Goal: Task Accomplishment & Management: Complete application form

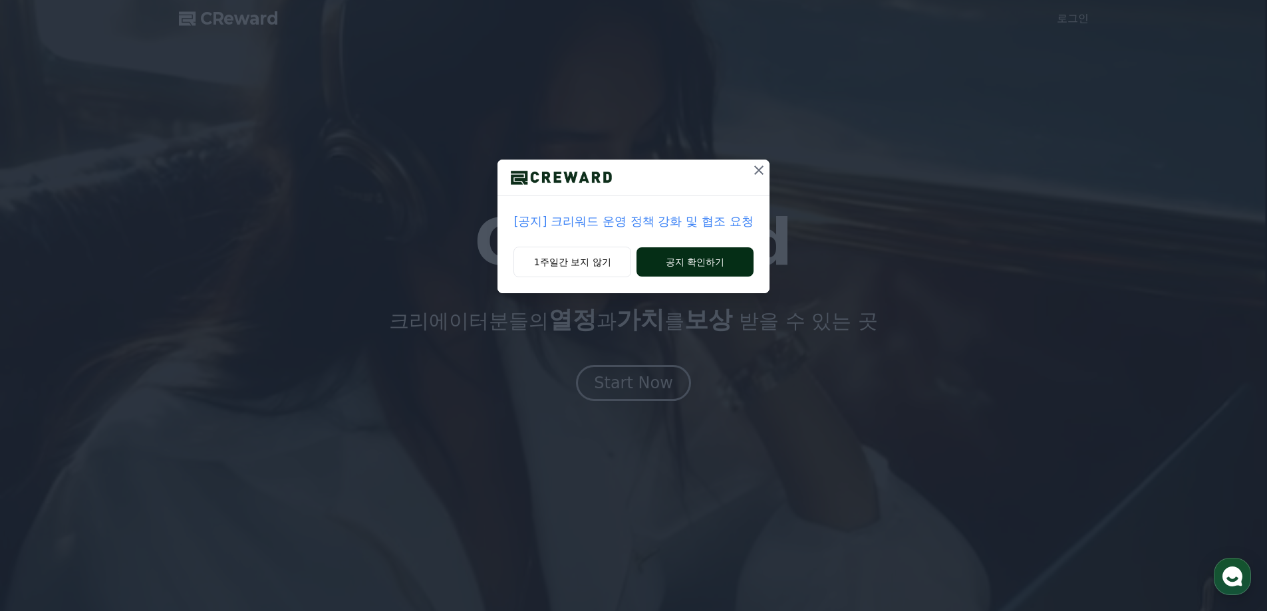
click at [697, 263] on button "공지 확인하기" at bounding box center [694, 261] width 116 height 29
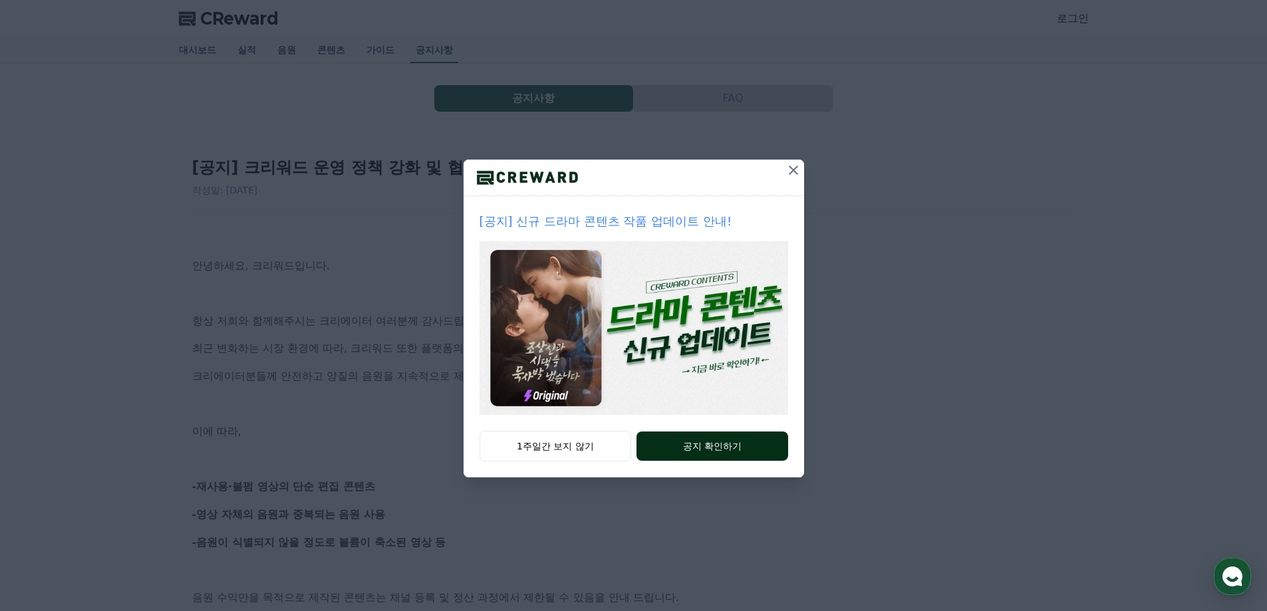
click at [698, 448] on button "공지 확인하기" at bounding box center [711, 446] width 151 height 29
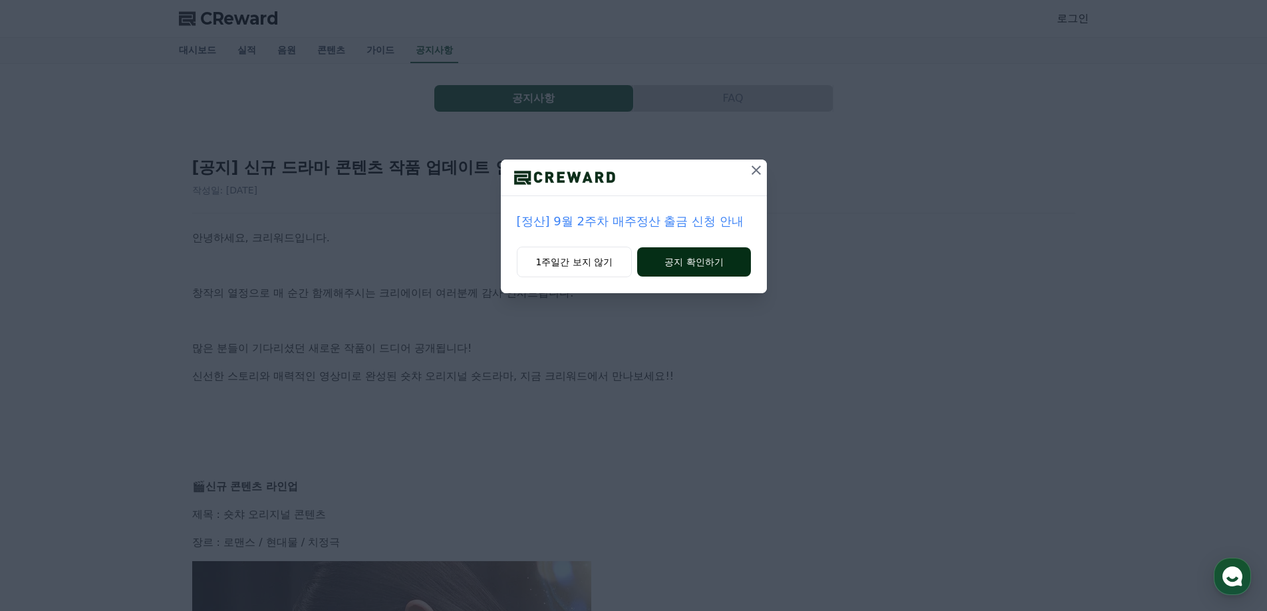
click at [714, 271] on button "공지 확인하기" at bounding box center [693, 261] width 113 height 29
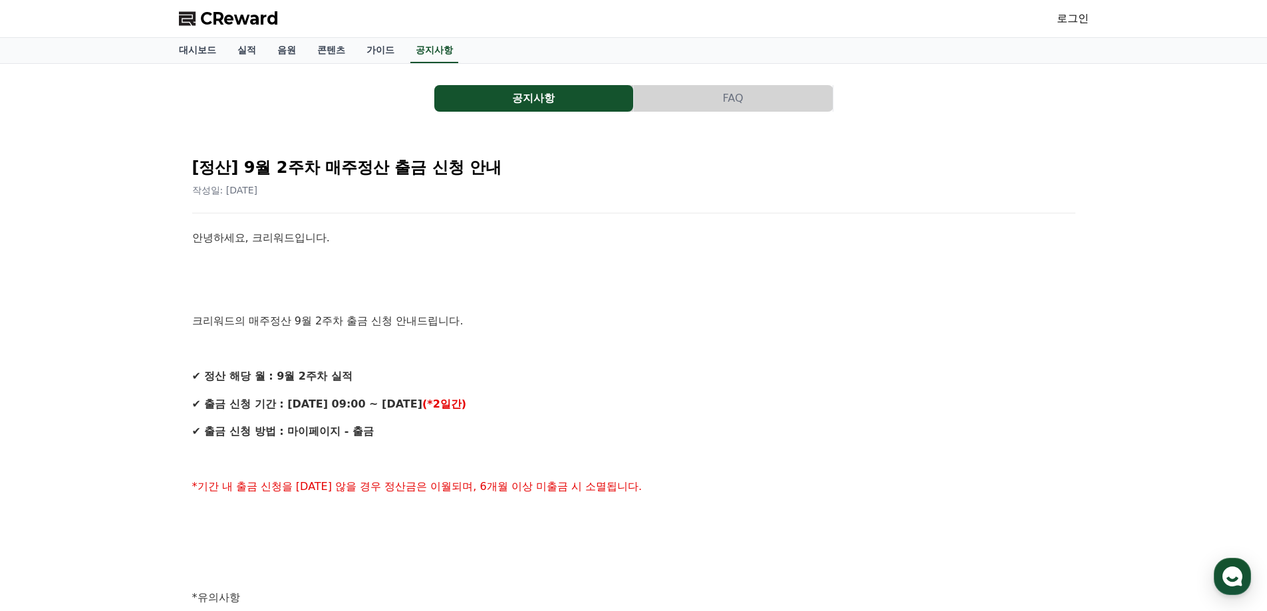
click at [569, 100] on button "공지사항" at bounding box center [533, 98] width 199 height 27
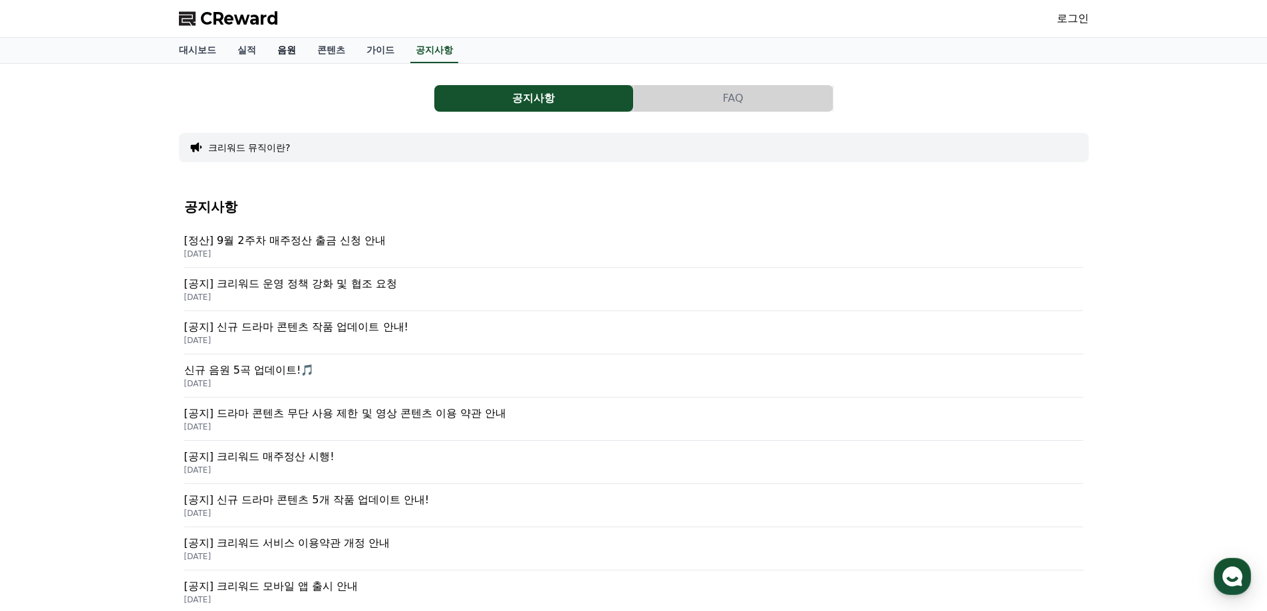
click at [293, 51] on link "음원" at bounding box center [287, 50] width 40 height 25
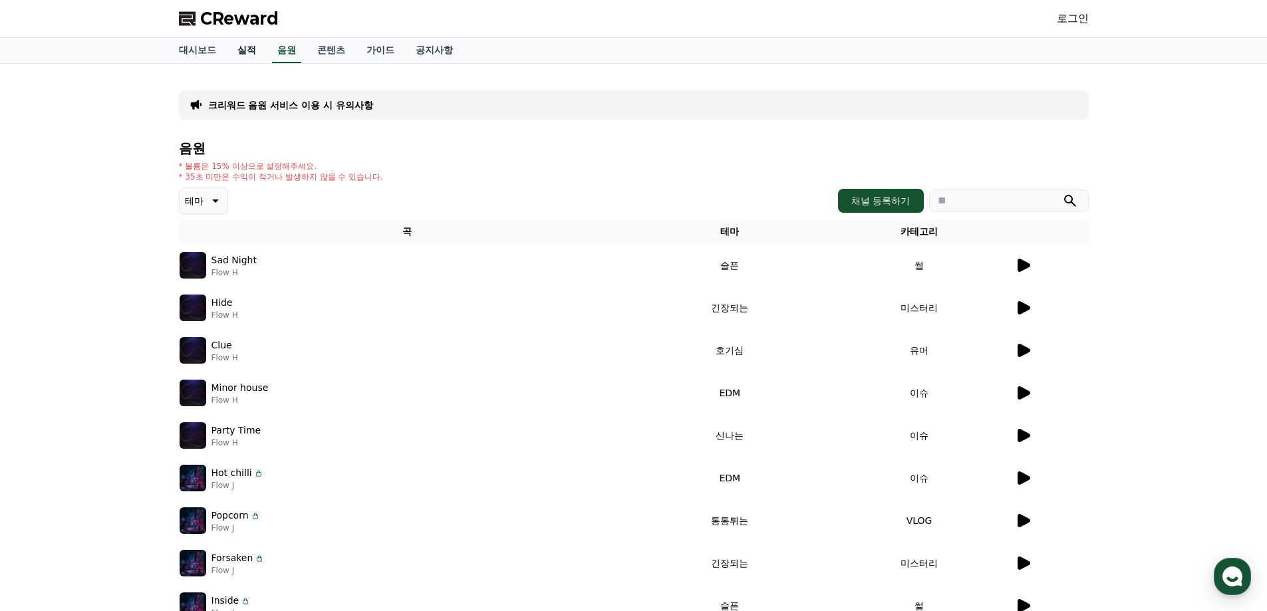
click at [258, 47] on link "실적" at bounding box center [247, 50] width 40 height 25
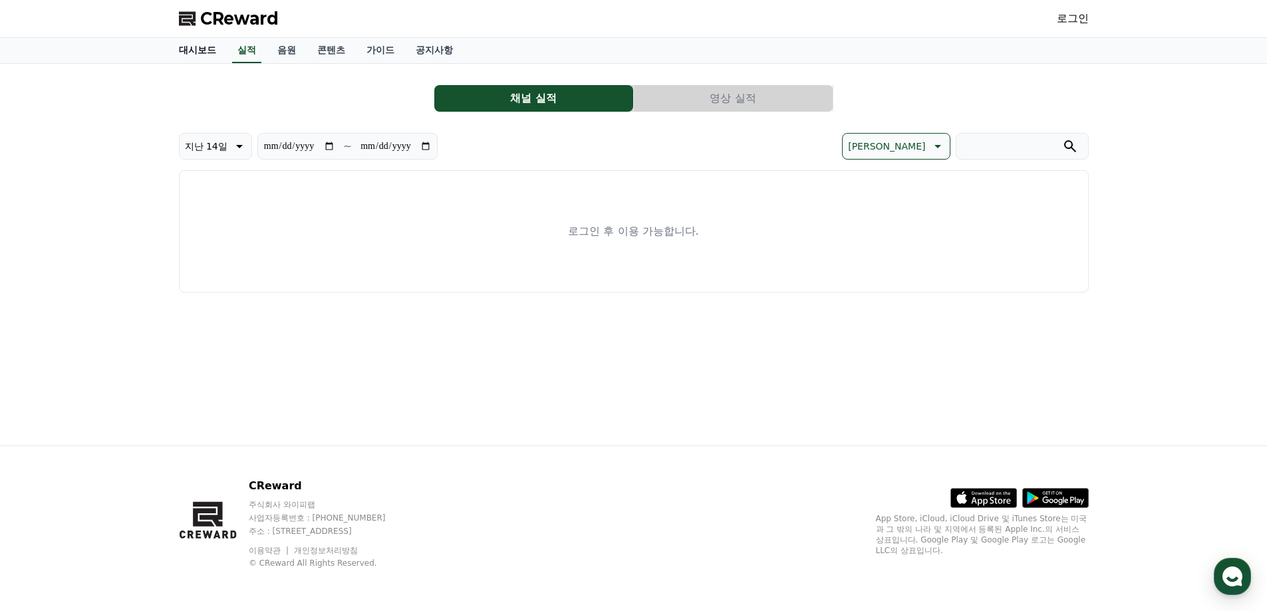
click at [194, 48] on link "대시보드" at bounding box center [197, 50] width 59 height 25
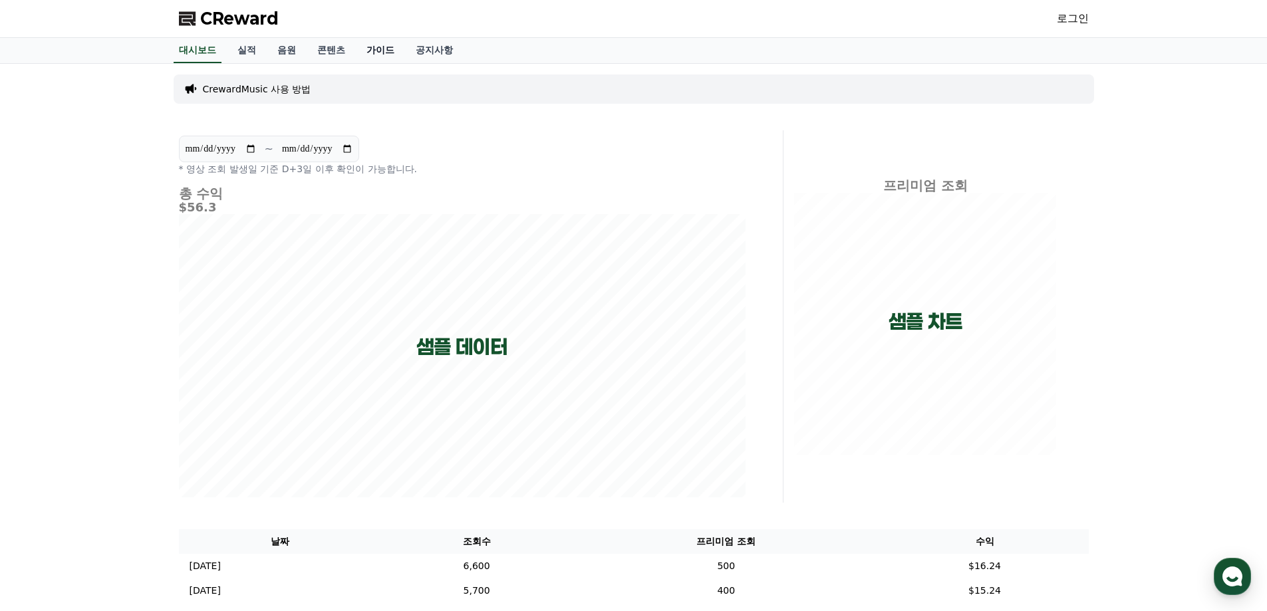
click at [387, 59] on link "가이드" at bounding box center [380, 50] width 49 height 25
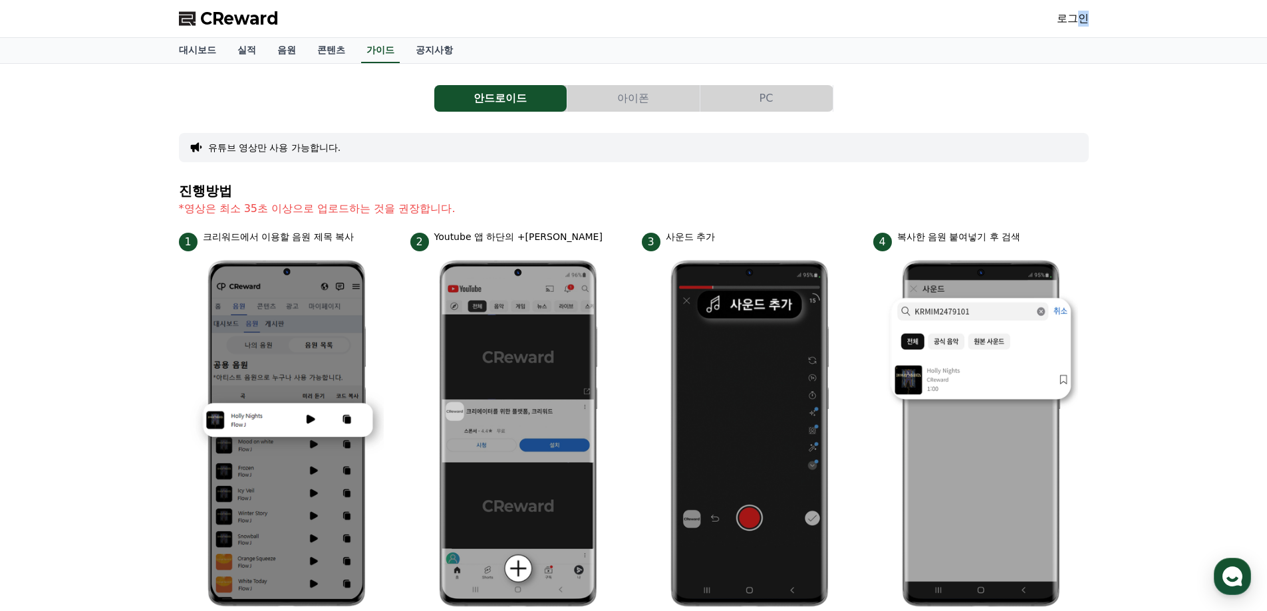
drag, startPoint x: 1083, startPoint y: 3, endPoint x: 1086, endPoint y: 17, distance: 15.0
click at [1083, 3] on div "CReward 로그인" at bounding box center [633, 18] width 931 height 37
click at [1084, 20] on link "로그인" at bounding box center [1073, 19] width 32 height 16
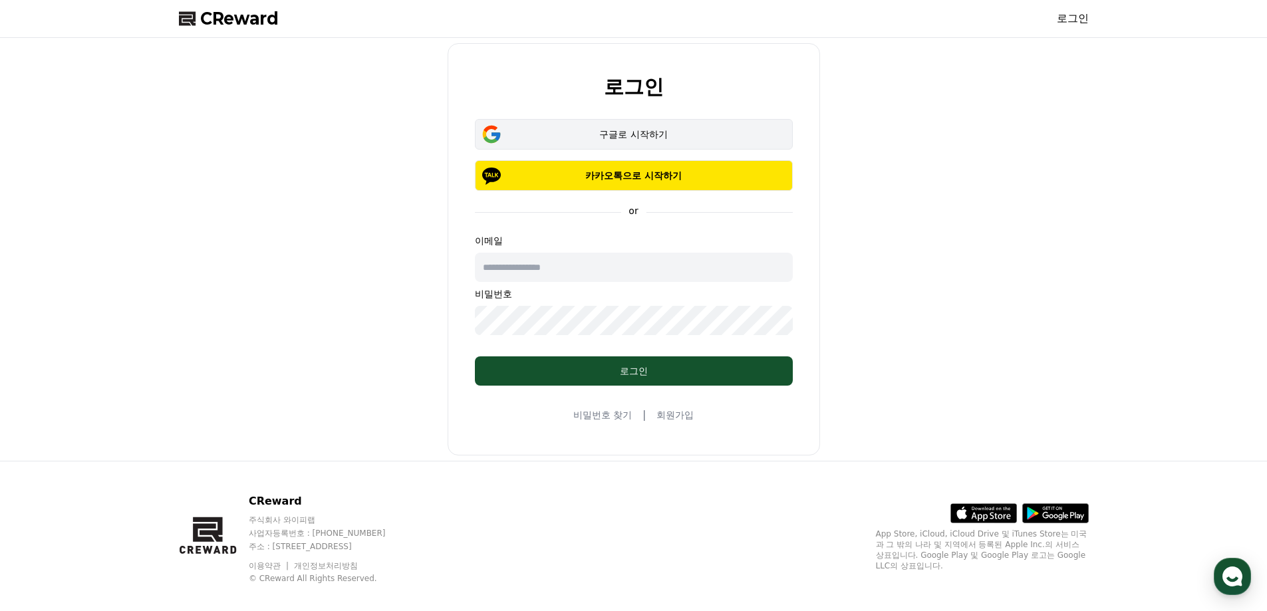
click at [664, 135] on div "구글로 시작하기" at bounding box center [633, 134] width 279 height 13
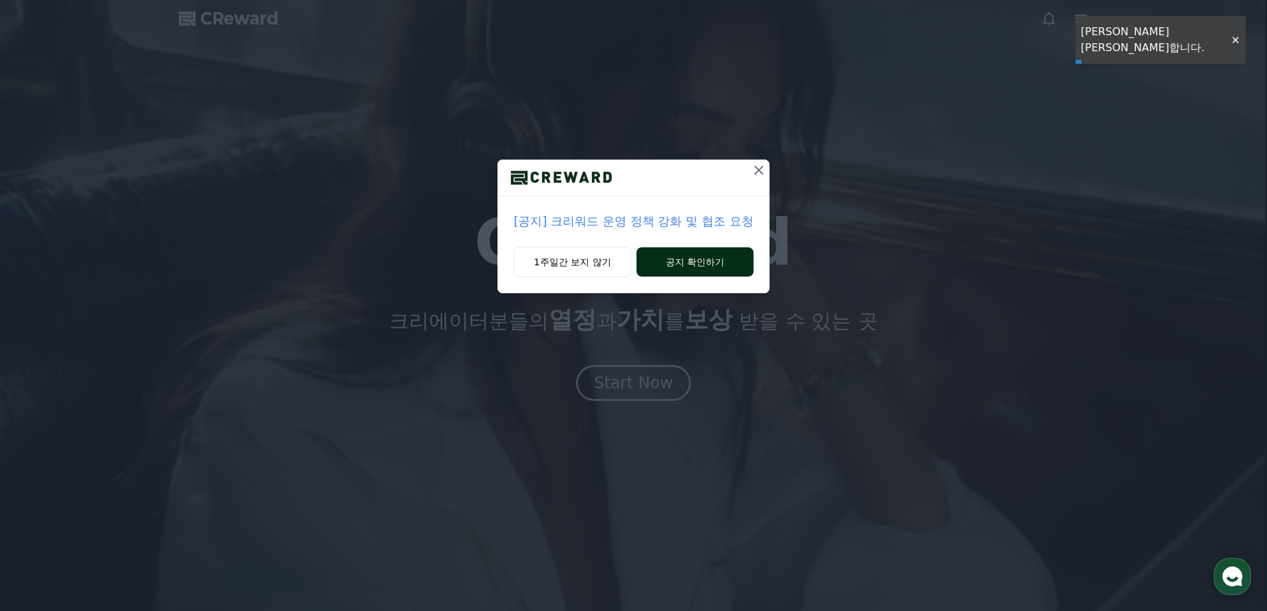
click at [690, 263] on button "공지 확인하기" at bounding box center [694, 261] width 116 height 29
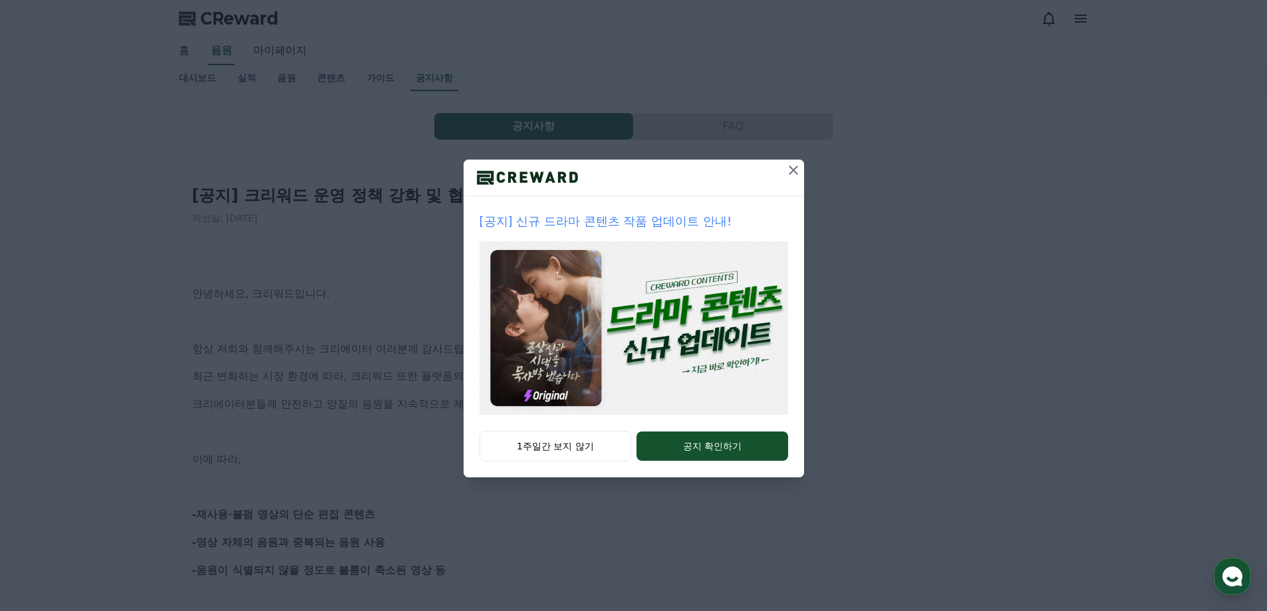
click at [393, 283] on div "[공지] 신규 드라마 콘텐츠 작품 업데이트 안내! 1주일간 보지 않기 공지 확인하기" at bounding box center [633, 249] width 1267 height 499
click at [802, 168] on button at bounding box center [793, 170] width 21 height 21
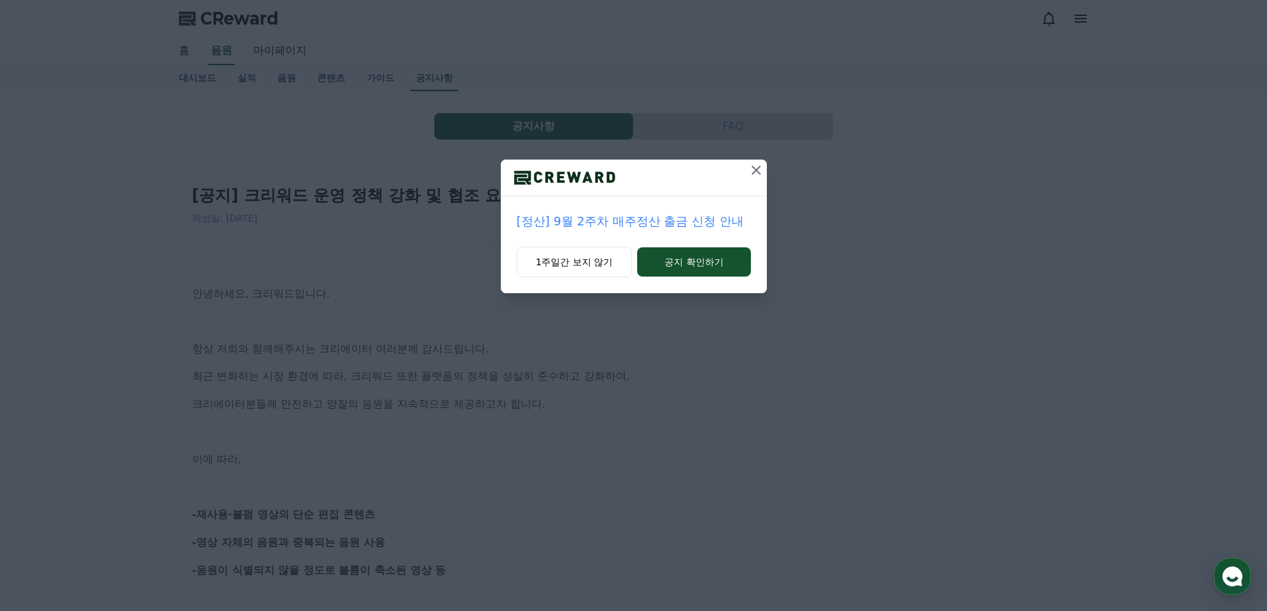
click at [762, 175] on icon at bounding box center [756, 170] width 16 height 16
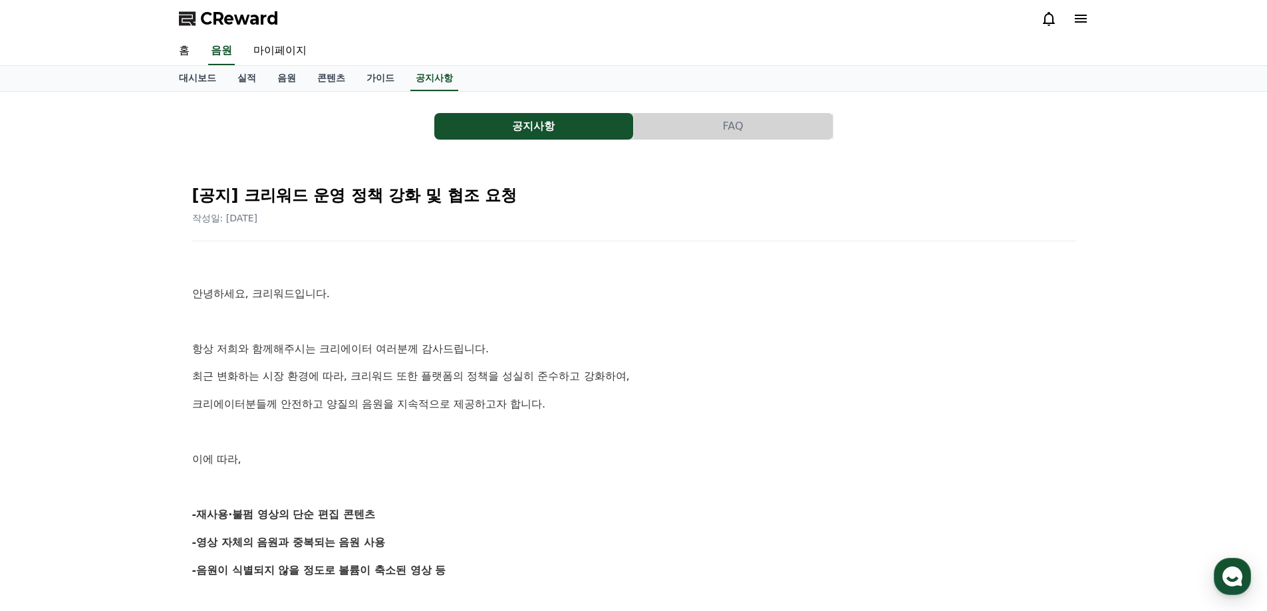
click at [245, 21] on span "CReward" at bounding box center [239, 18] width 78 height 21
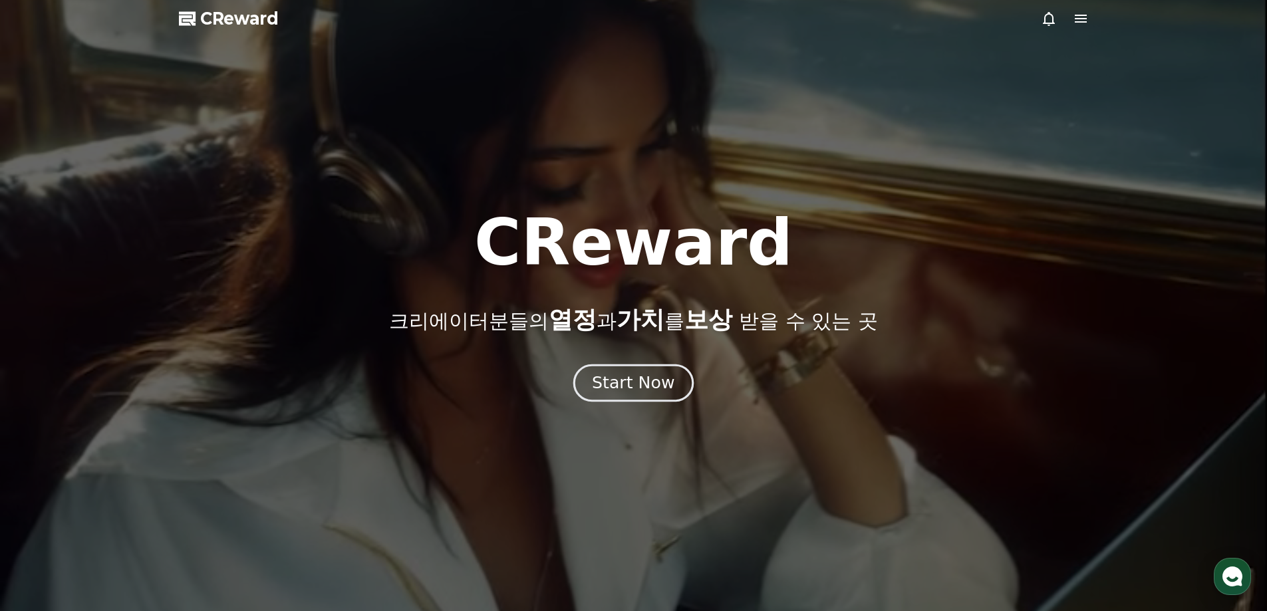
click at [641, 380] on div "Start Now" at bounding box center [633, 383] width 82 height 23
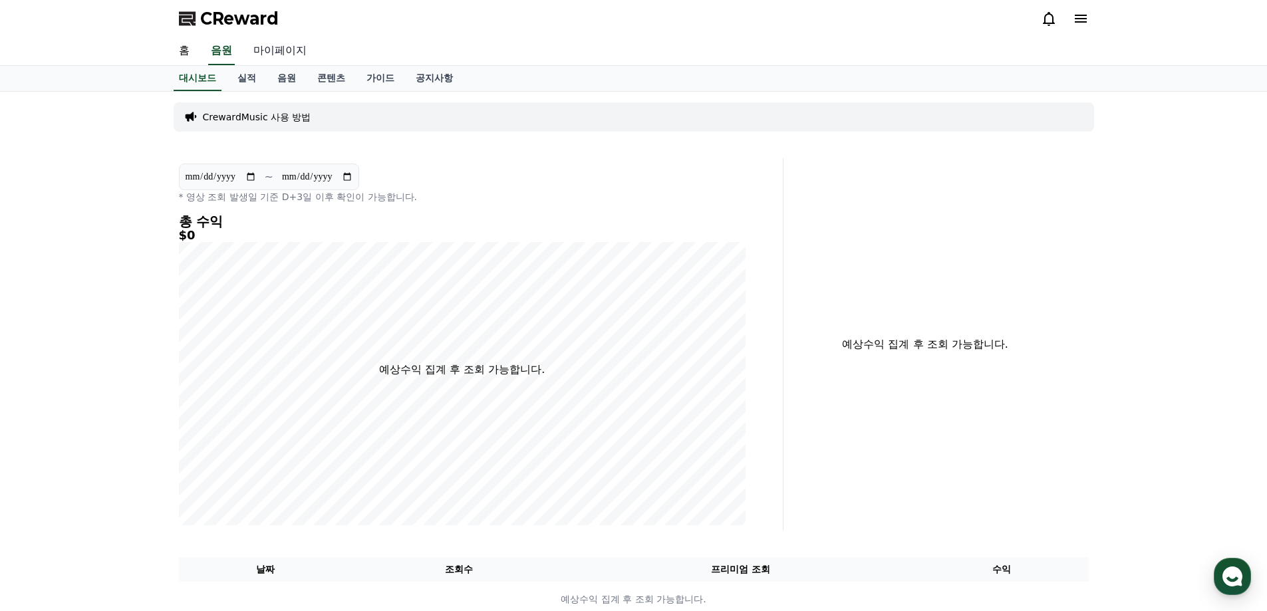
click at [278, 52] on link "마이페이지" at bounding box center [280, 51] width 74 height 28
select select "**********"
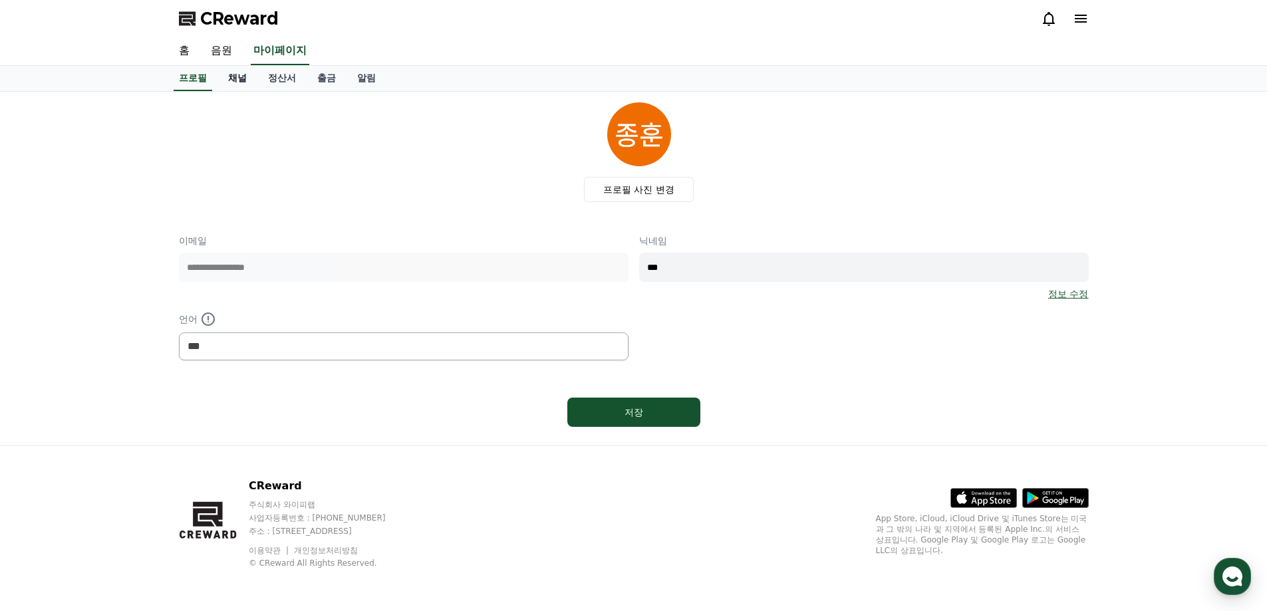
click at [243, 83] on link "채널" at bounding box center [237, 78] width 40 height 25
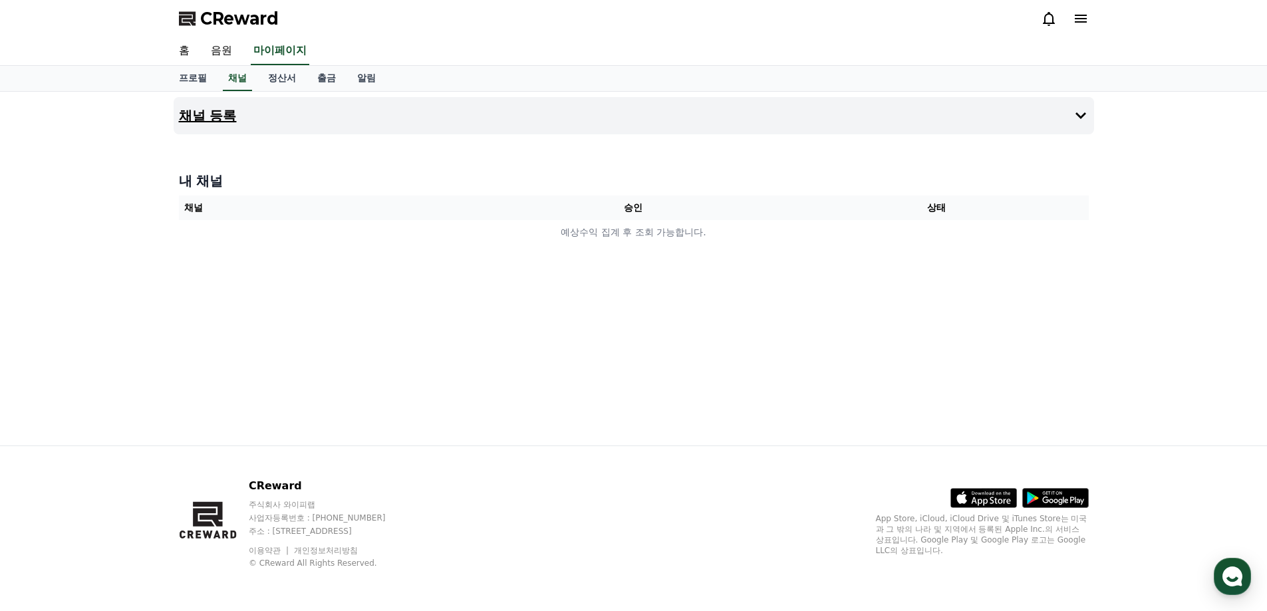
click at [1077, 114] on icon at bounding box center [1080, 115] width 11 height 7
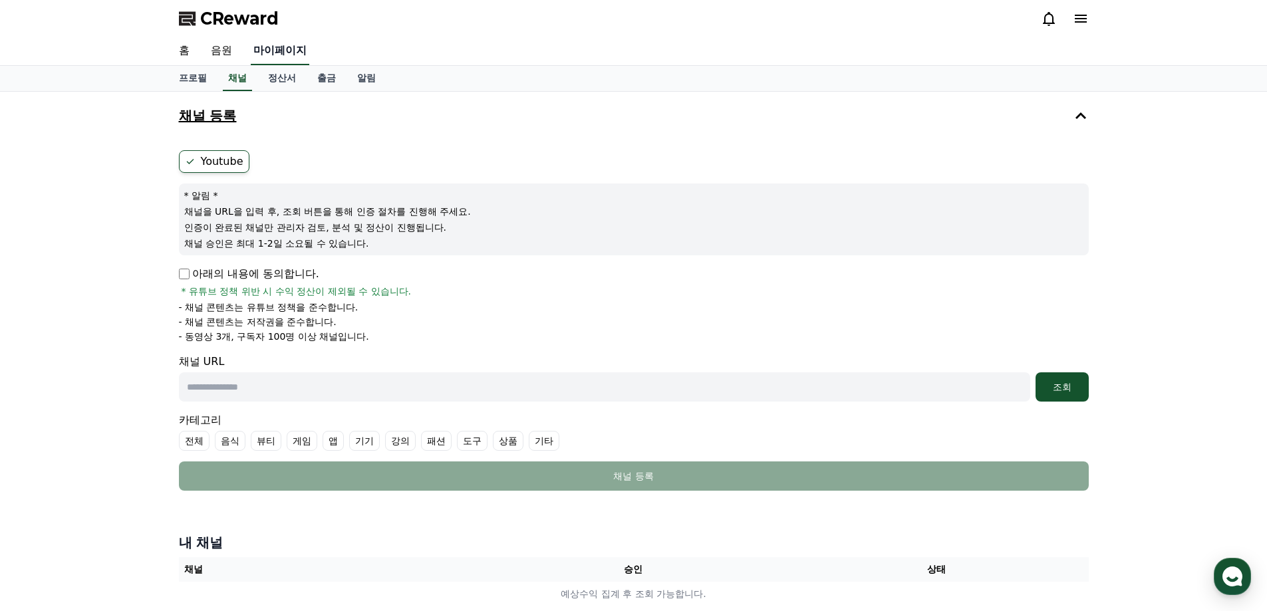
click at [277, 49] on link "마이페이지" at bounding box center [280, 51] width 59 height 28
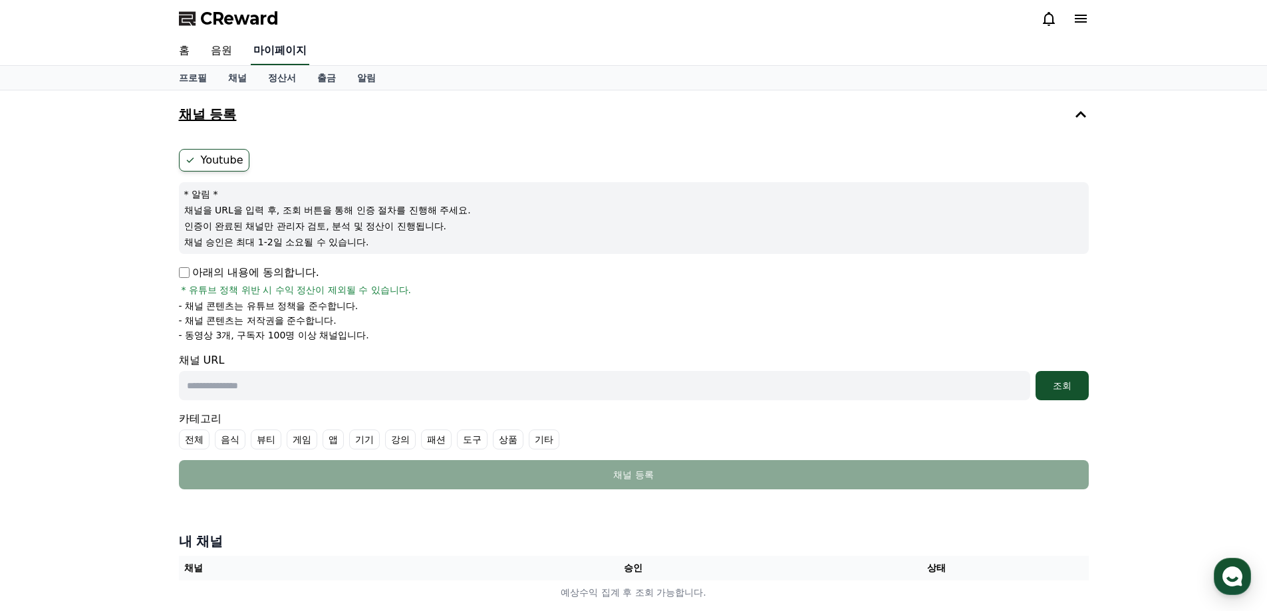
select select "**********"
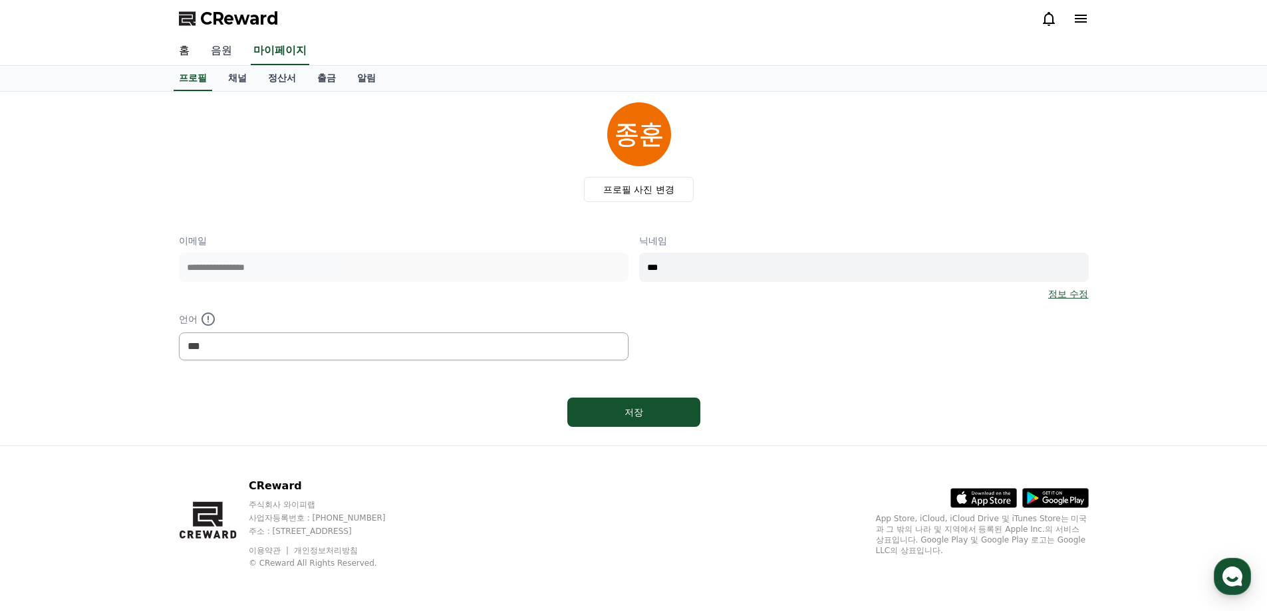
click at [227, 49] on link "음원" at bounding box center [221, 51] width 43 height 28
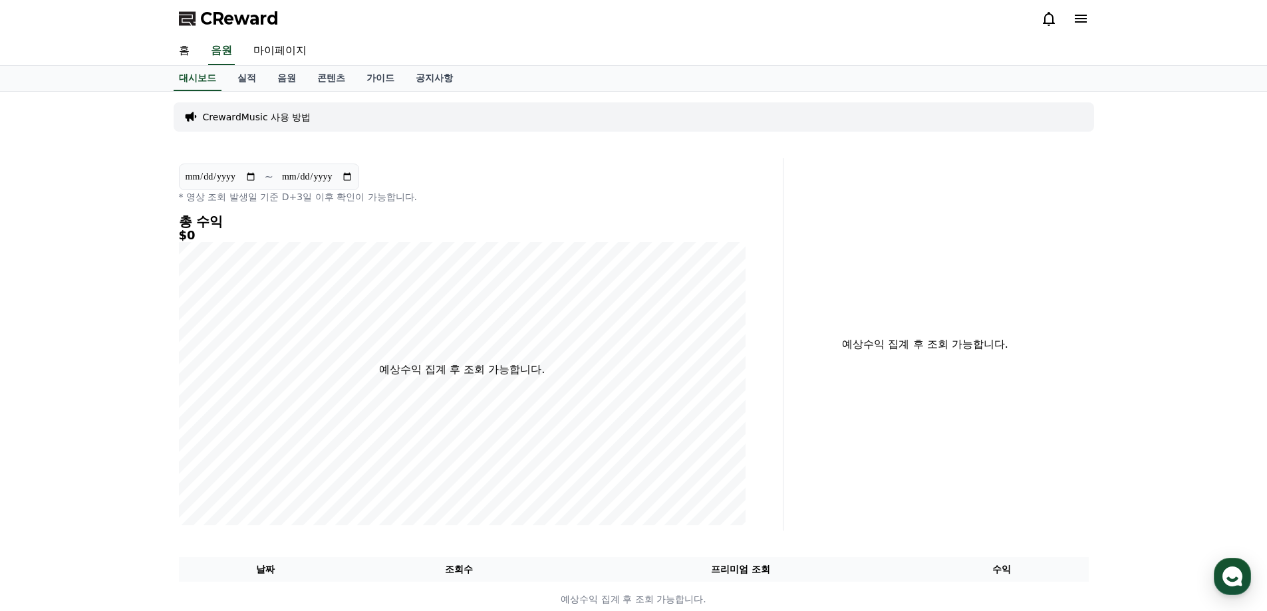
click at [290, 126] on div "CrewardMusic 사용 방법" at bounding box center [634, 116] width 920 height 29
click at [269, 117] on p "CrewardMusic 사용 방법" at bounding box center [257, 116] width 108 height 13
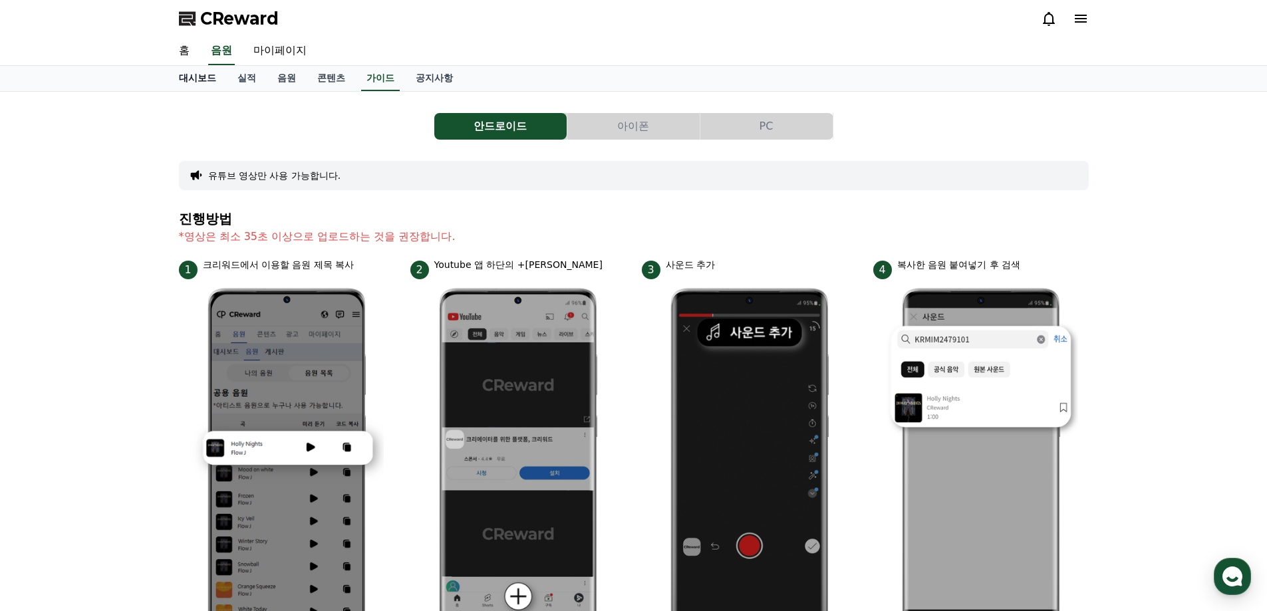
click at [203, 80] on link "대시보드" at bounding box center [197, 78] width 59 height 25
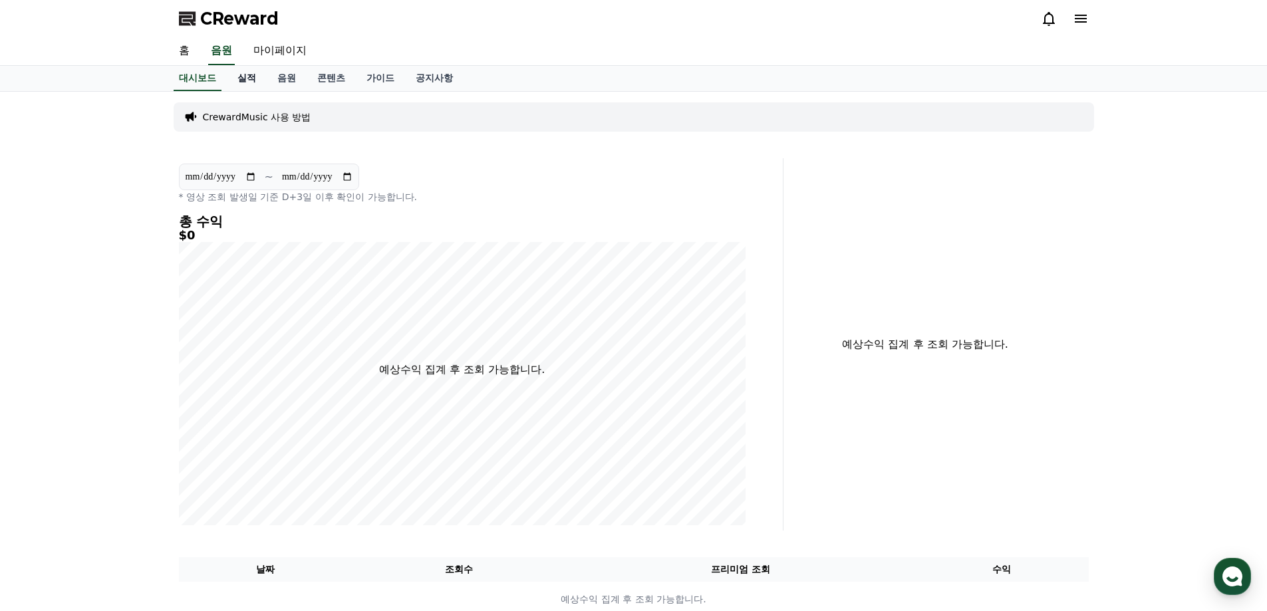
click at [246, 80] on link "실적" at bounding box center [247, 78] width 40 height 25
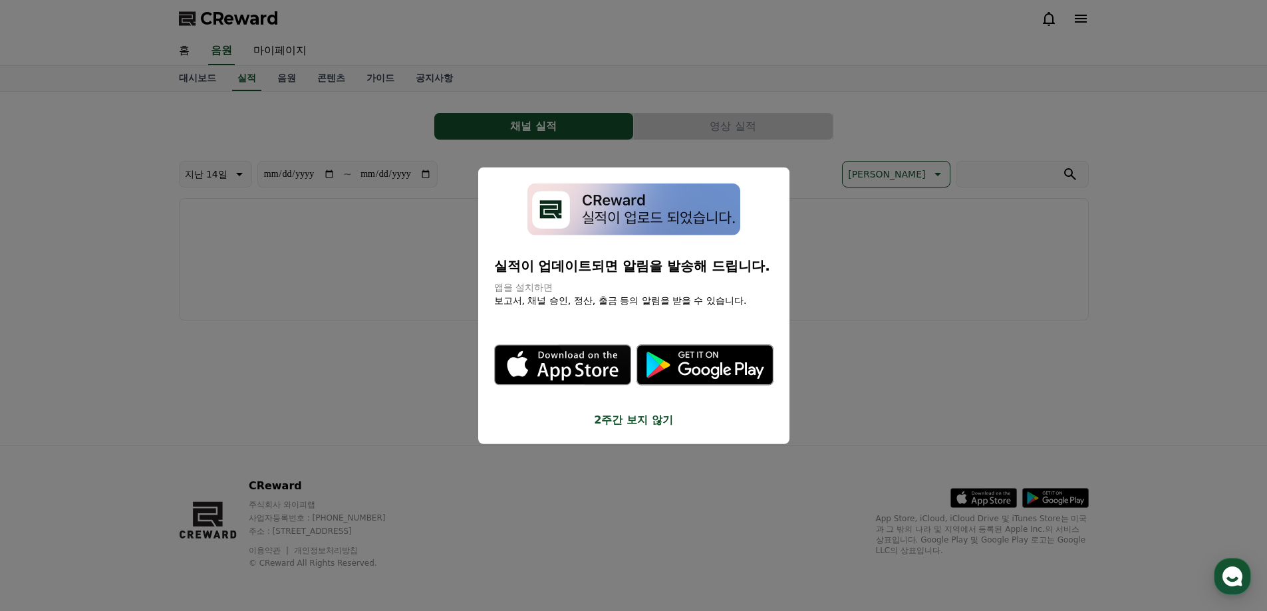
click at [636, 481] on button "close modal" at bounding box center [633, 305] width 1267 height 611
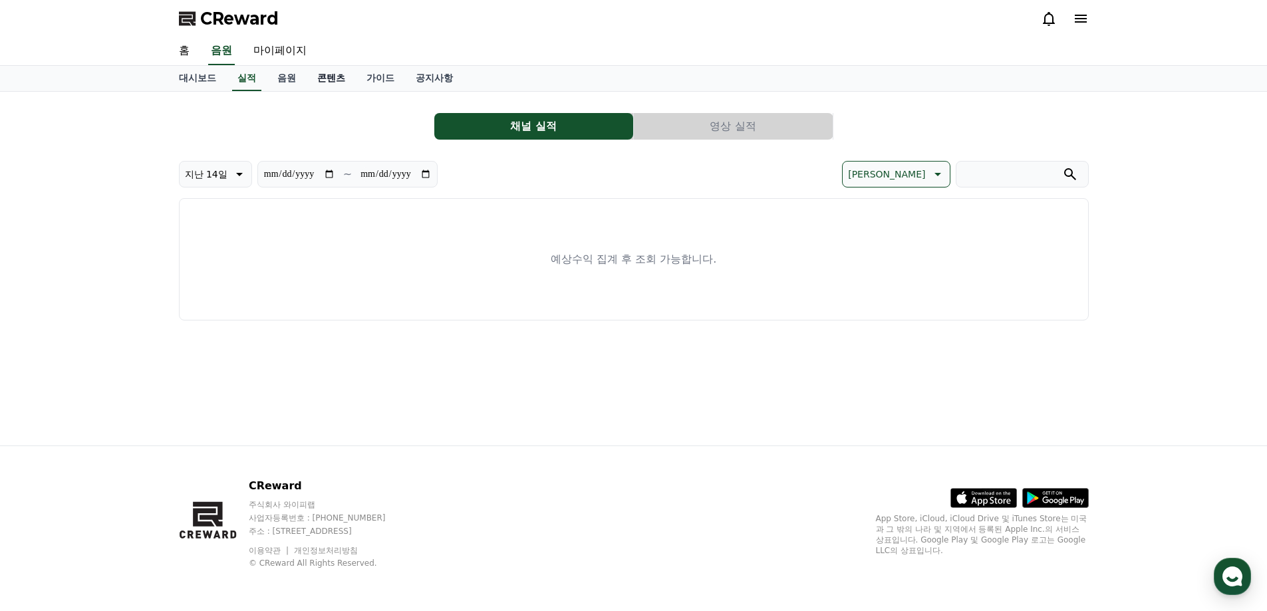
click at [323, 80] on link "콘텐츠" at bounding box center [331, 78] width 49 height 25
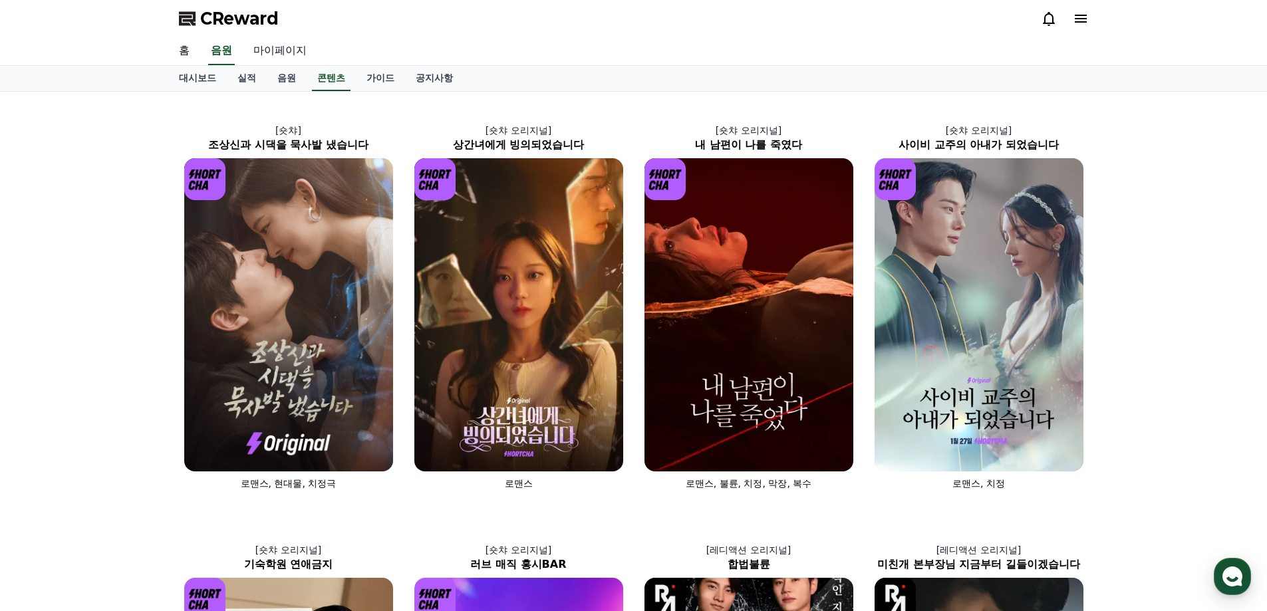
click at [286, 52] on link "마이페이지" at bounding box center [280, 51] width 74 height 28
select select "**********"
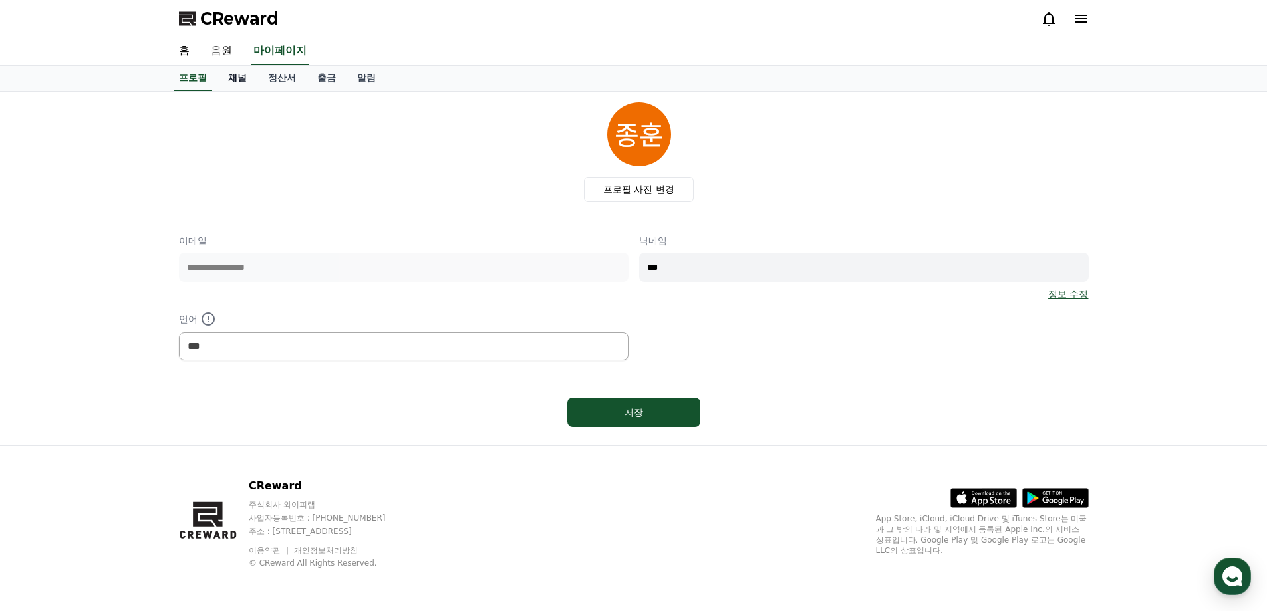
click at [231, 81] on link "채널" at bounding box center [237, 78] width 40 height 25
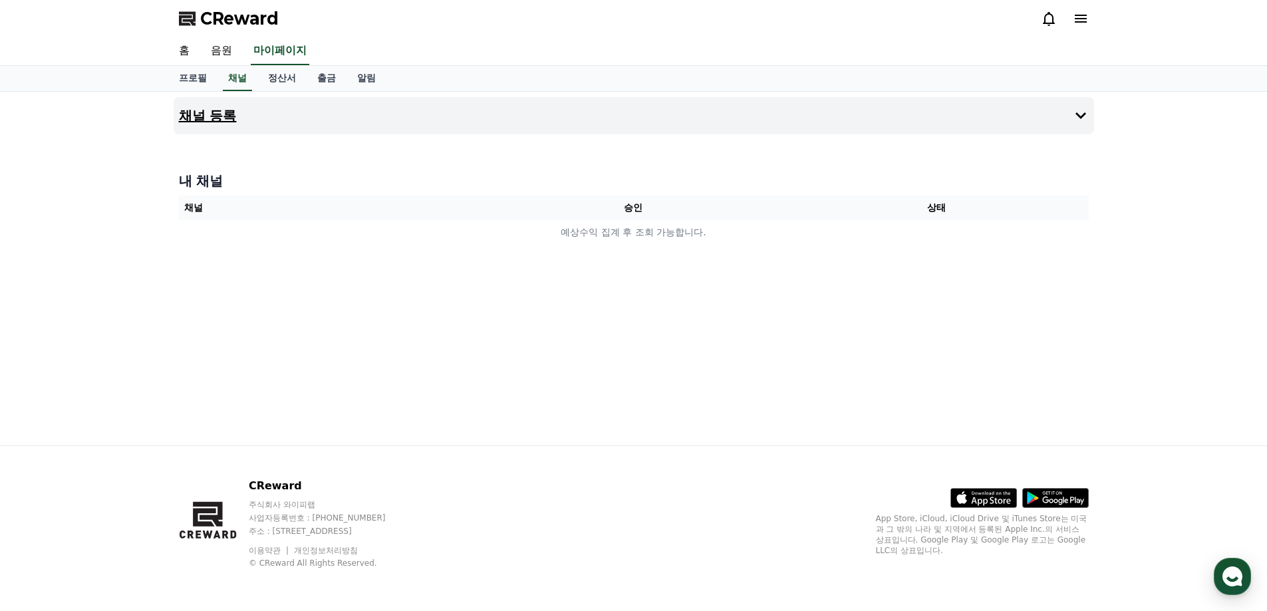
click at [1075, 120] on icon at bounding box center [1081, 116] width 16 height 16
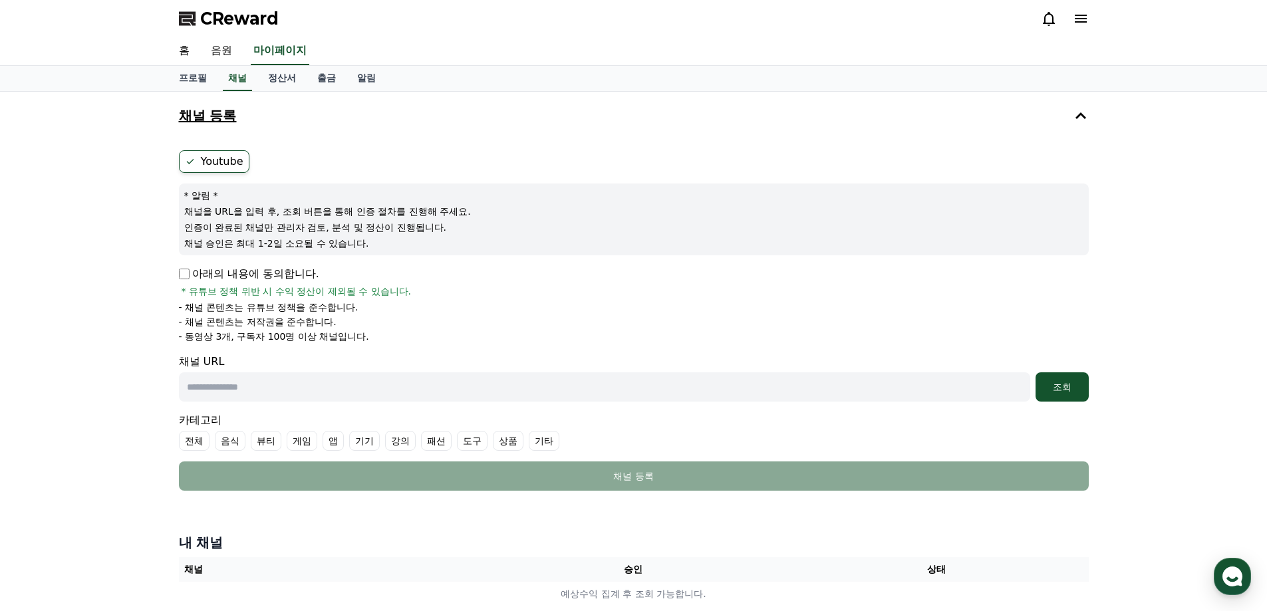
click at [251, 391] on input "text" at bounding box center [604, 386] width 851 height 29
paste input "**********"
type input "**********"
click at [1061, 390] on div "조회" at bounding box center [1062, 386] width 43 height 13
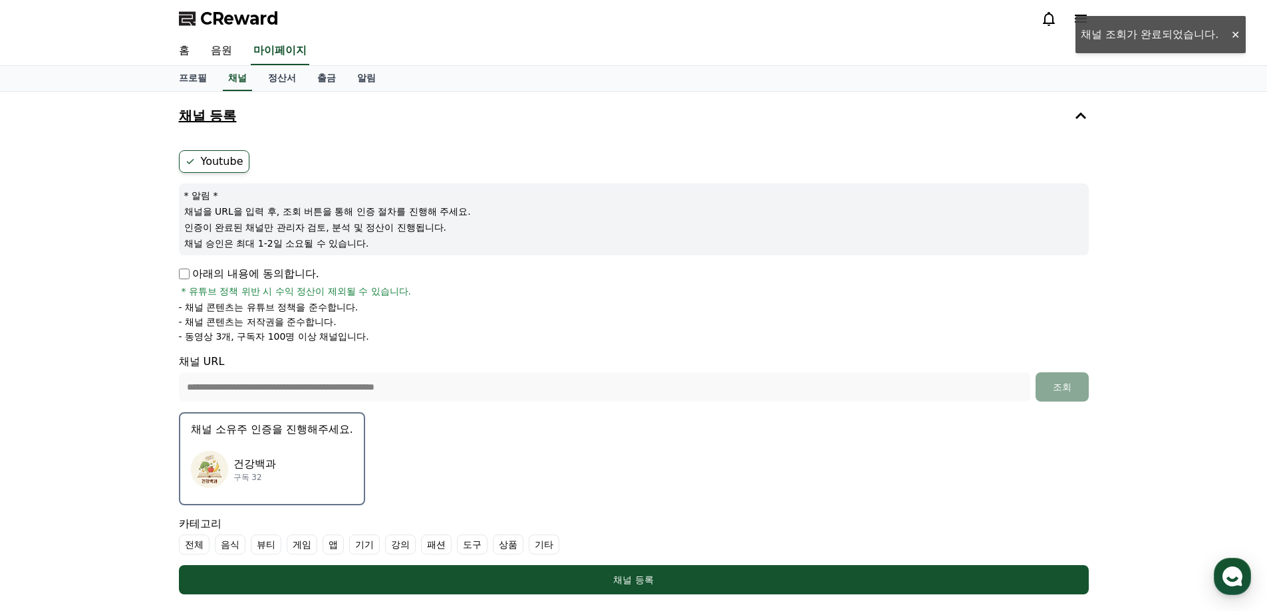
click at [294, 481] on div "건강백과 구독 32" at bounding box center [272, 469] width 162 height 53
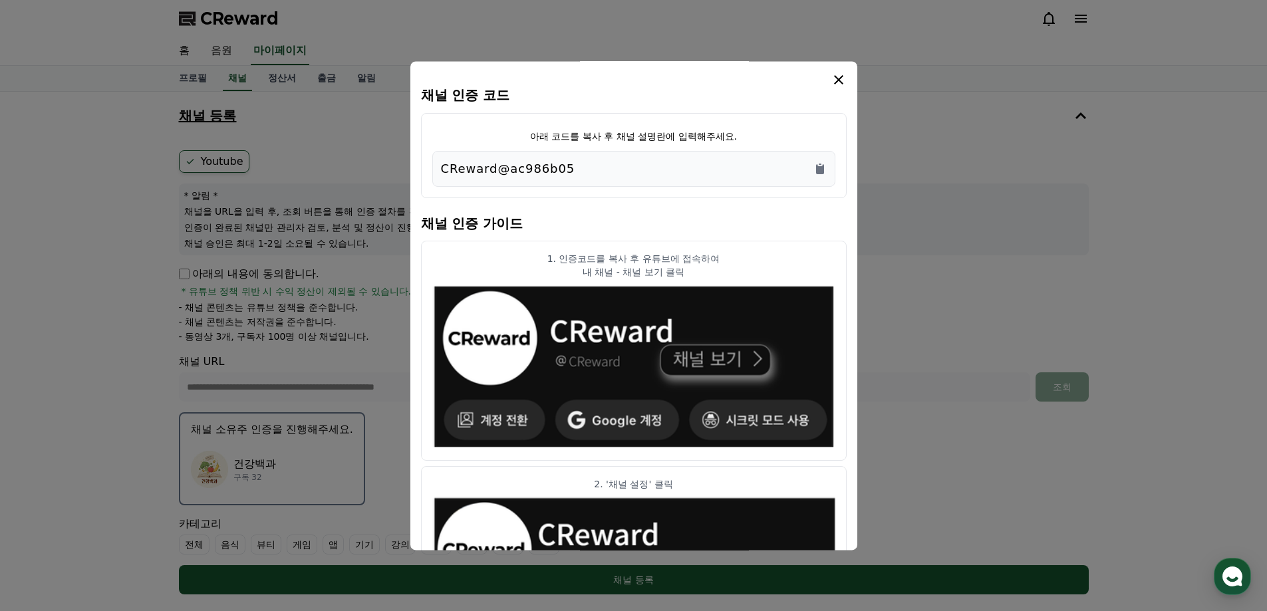
click at [839, 74] on icon "modal" at bounding box center [839, 80] width 16 height 16
click at [817, 171] on icon "Copy to clipboard" at bounding box center [820, 169] width 8 height 10
click at [843, 82] on icon "modal" at bounding box center [839, 80] width 16 height 16
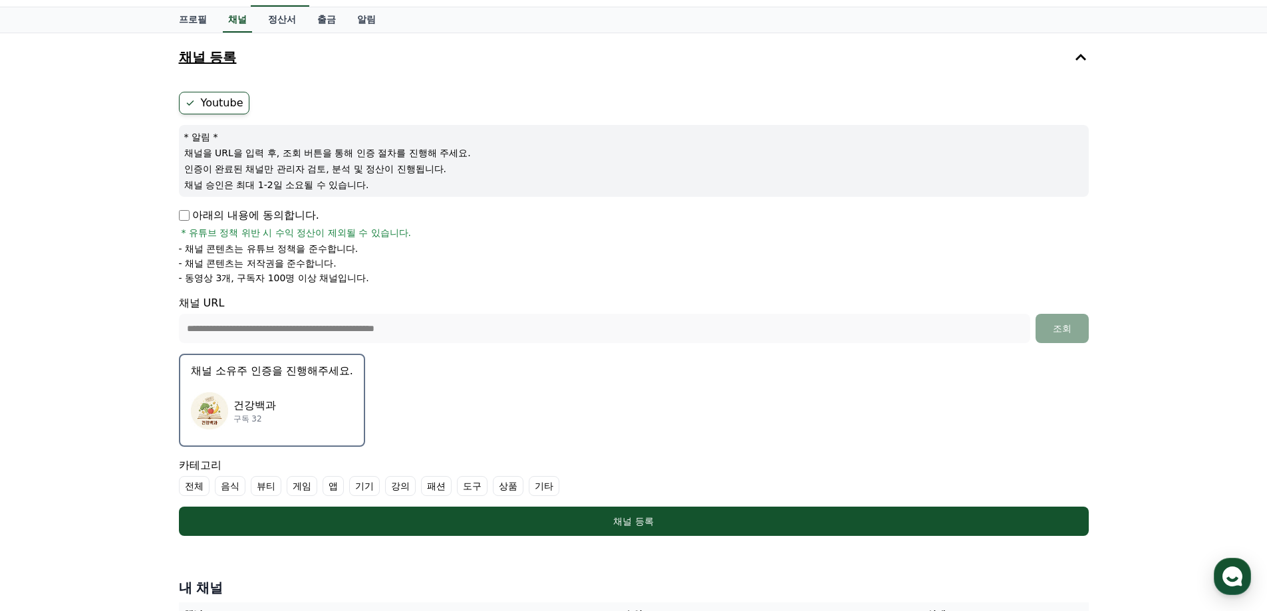
scroll to position [199, 0]
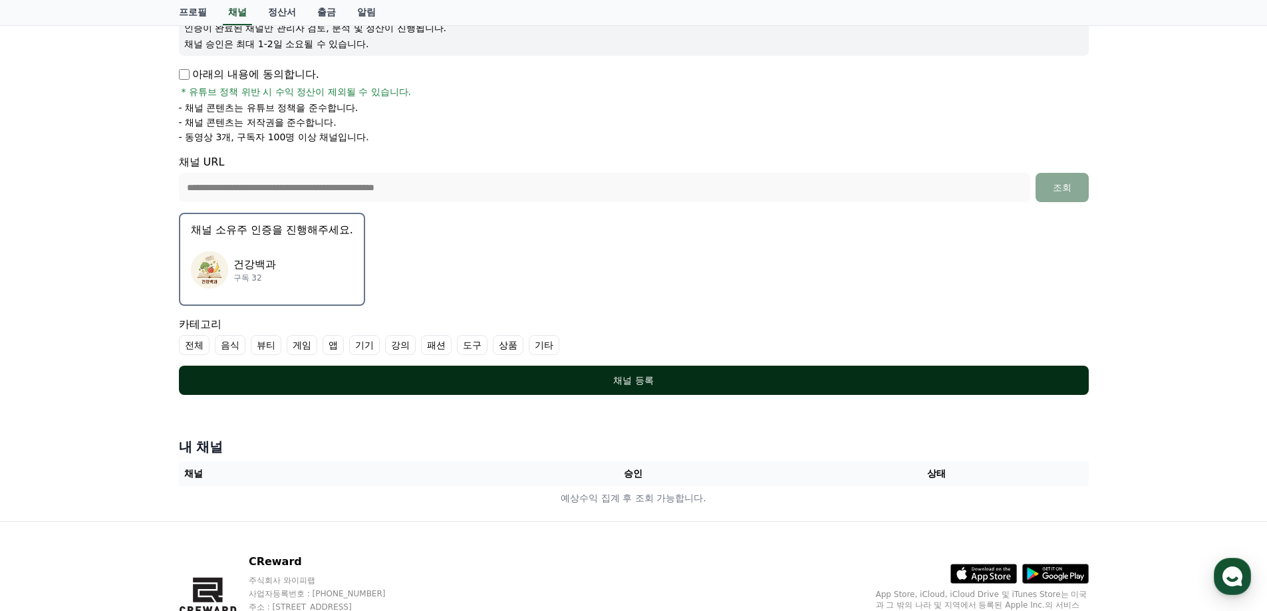
click at [634, 384] on div "채널 등록" at bounding box center [633, 380] width 856 height 13
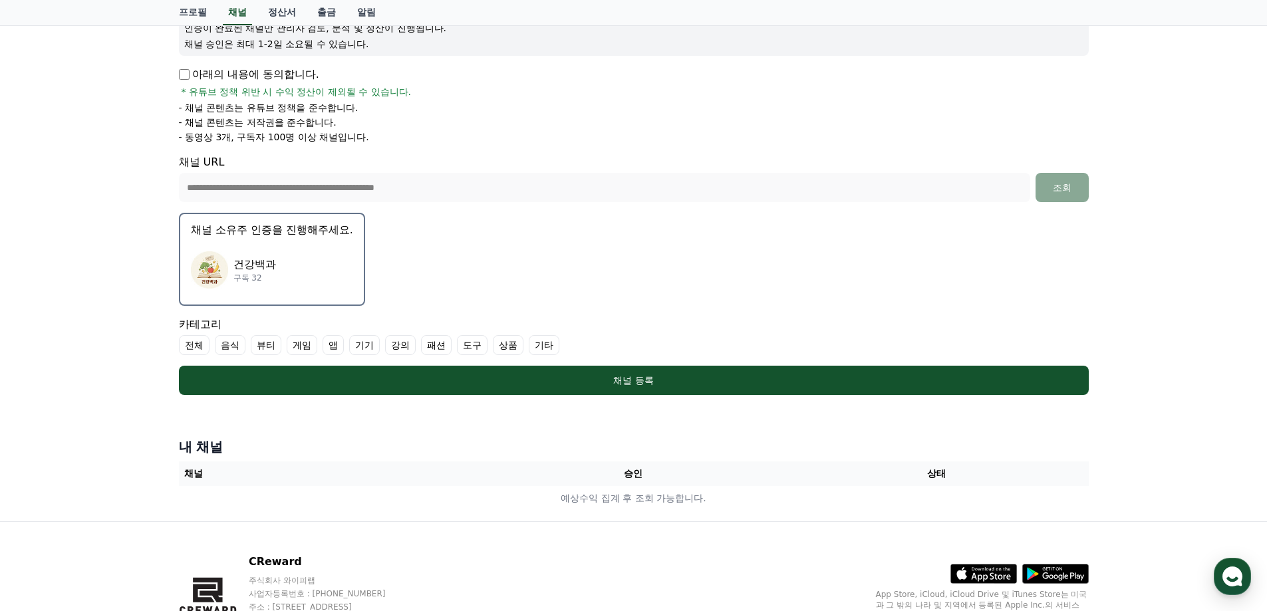
click at [539, 345] on label "기타" at bounding box center [544, 345] width 31 height 20
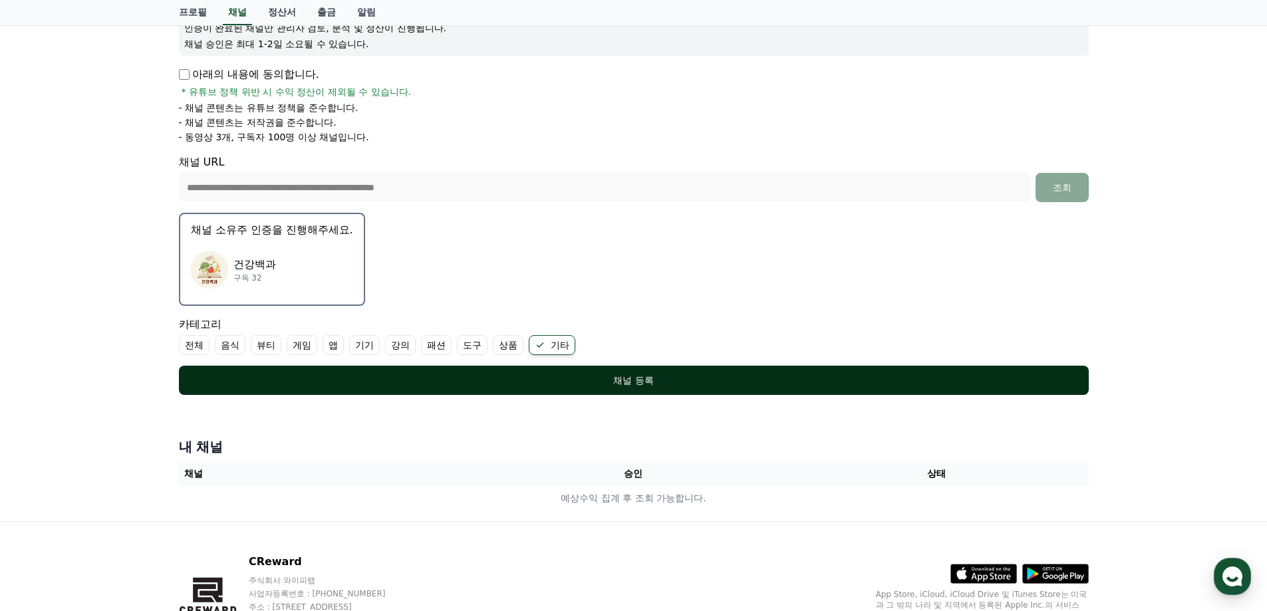
click at [613, 378] on div "채널 등록" at bounding box center [633, 380] width 856 height 13
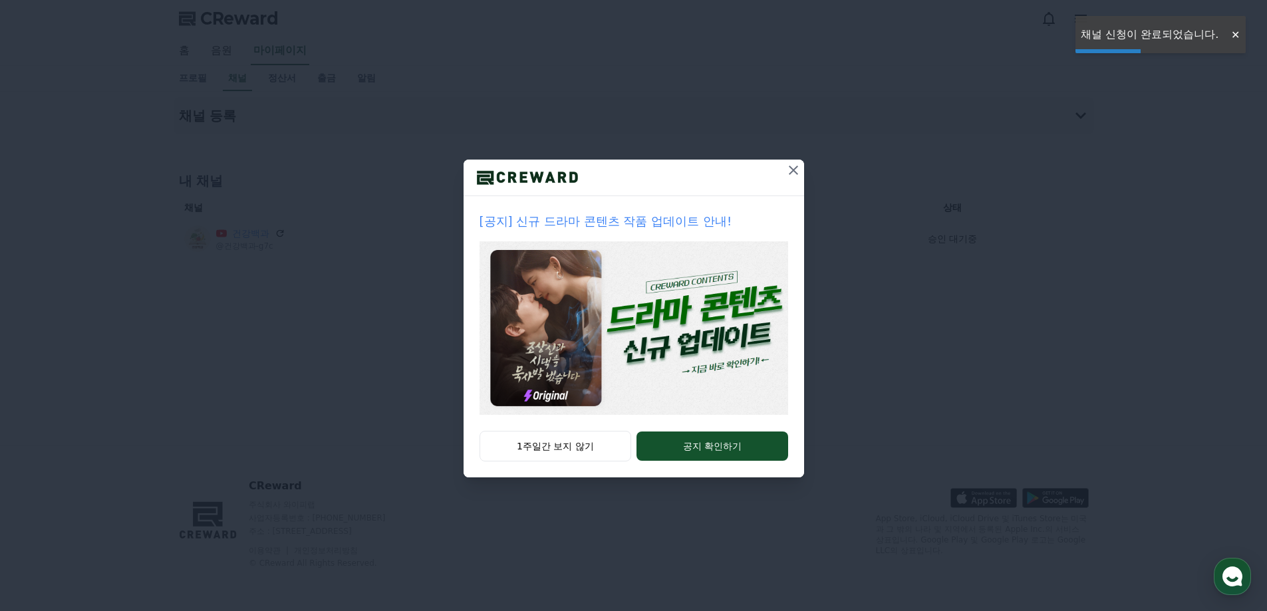
click at [792, 168] on icon at bounding box center [793, 170] width 16 height 16
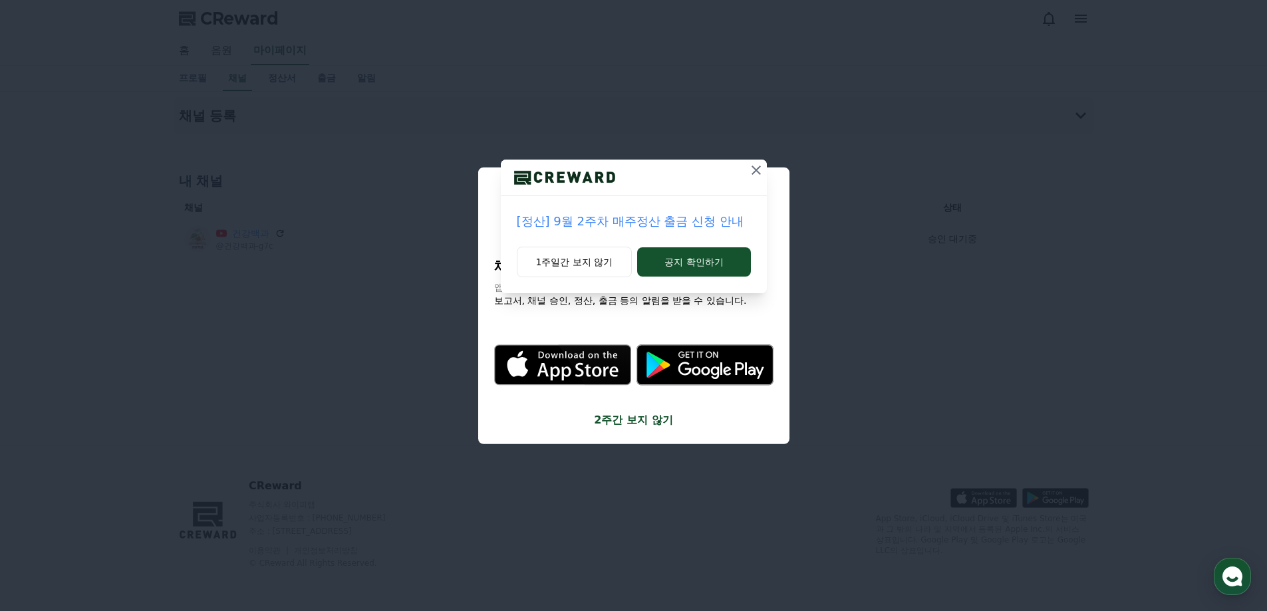
click at [753, 170] on icon at bounding box center [756, 170] width 16 height 16
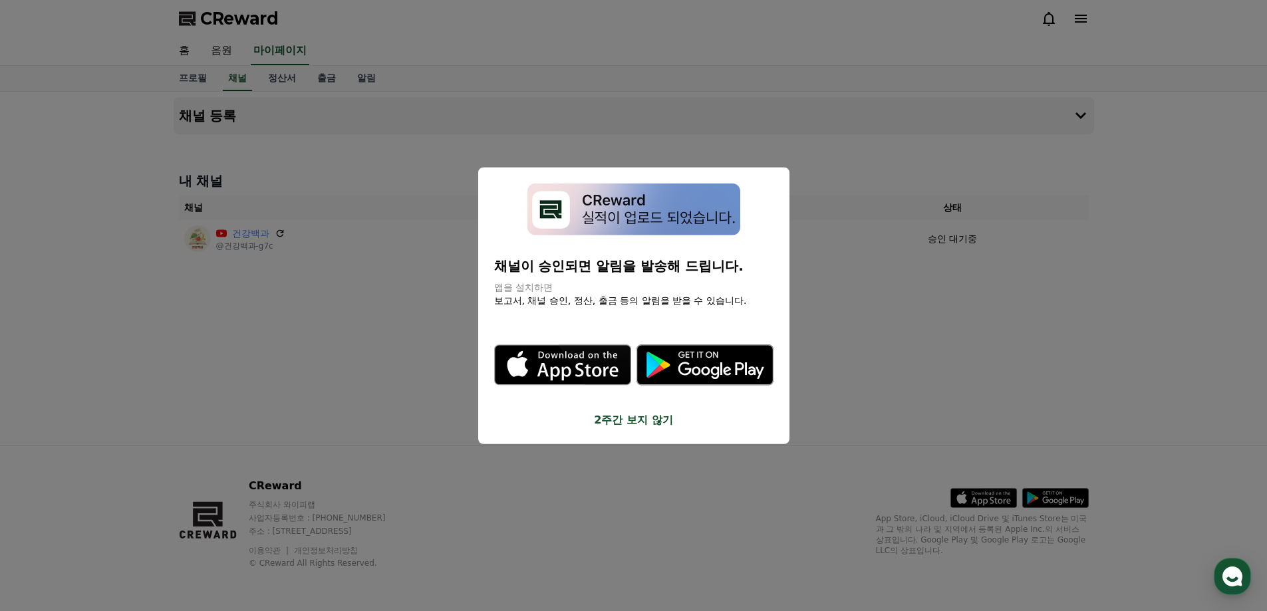
click at [634, 416] on button "2주간 보지 않기" at bounding box center [633, 420] width 279 height 16
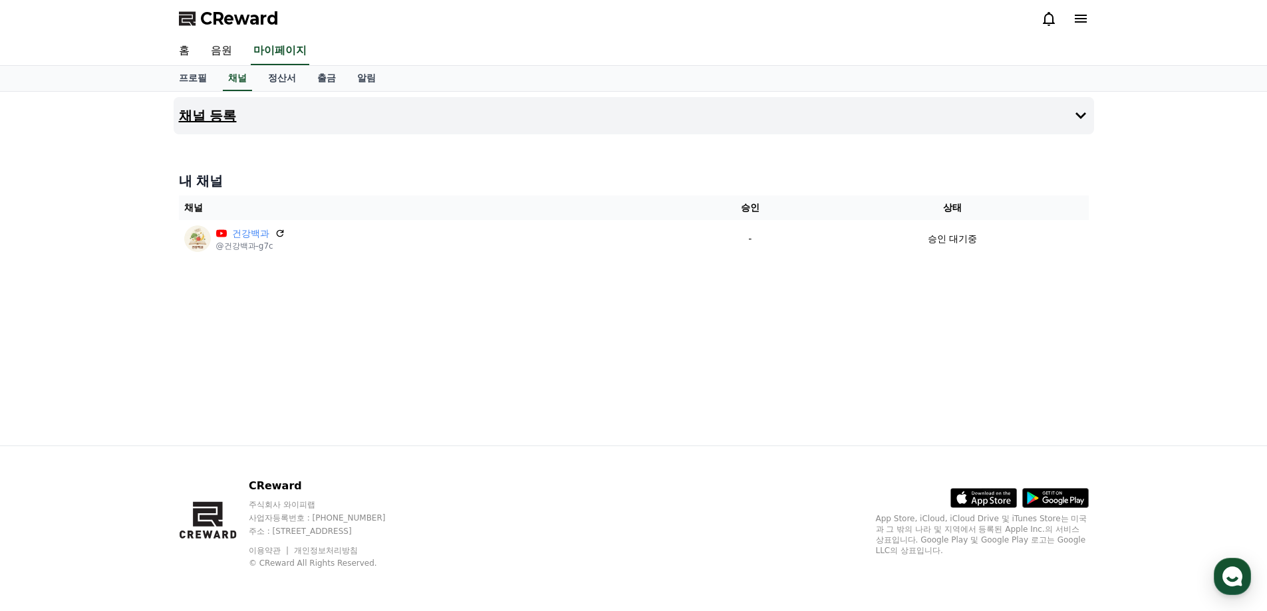
click at [799, 122] on button "채널 등록" at bounding box center [634, 115] width 920 height 37
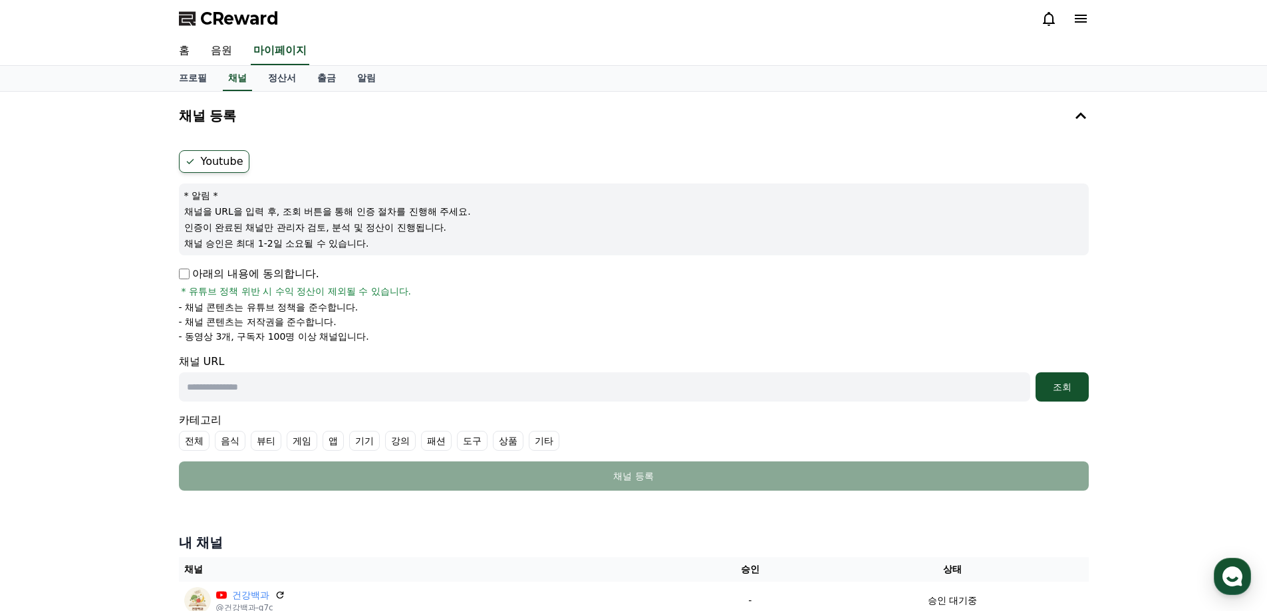
click at [292, 386] on input "text" at bounding box center [604, 386] width 851 height 29
paste input "**********"
type input "**********"
click at [1070, 398] on button "조회" at bounding box center [1061, 386] width 53 height 29
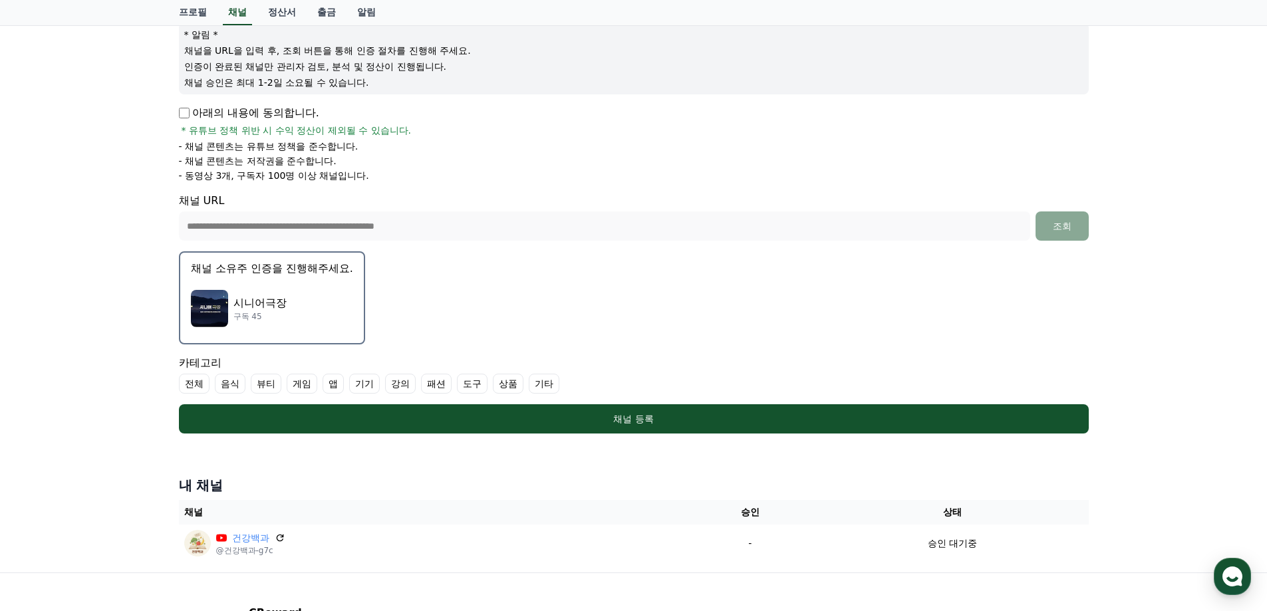
scroll to position [199, 0]
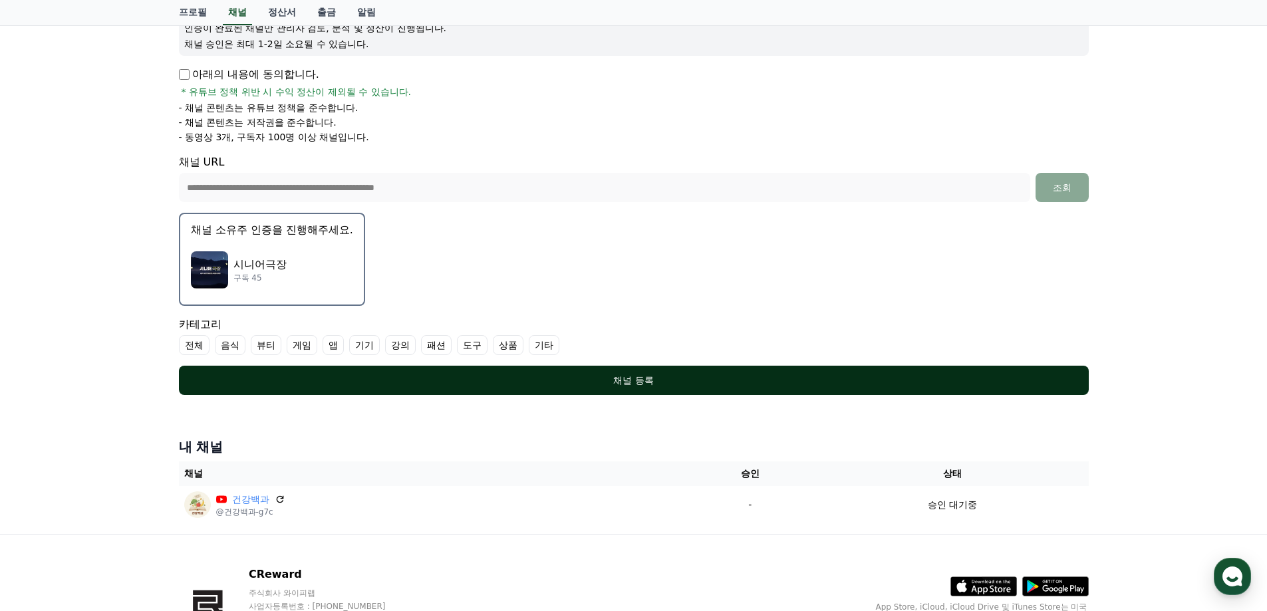
click at [597, 379] on div "채널 등록" at bounding box center [633, 380] width 856 height 13
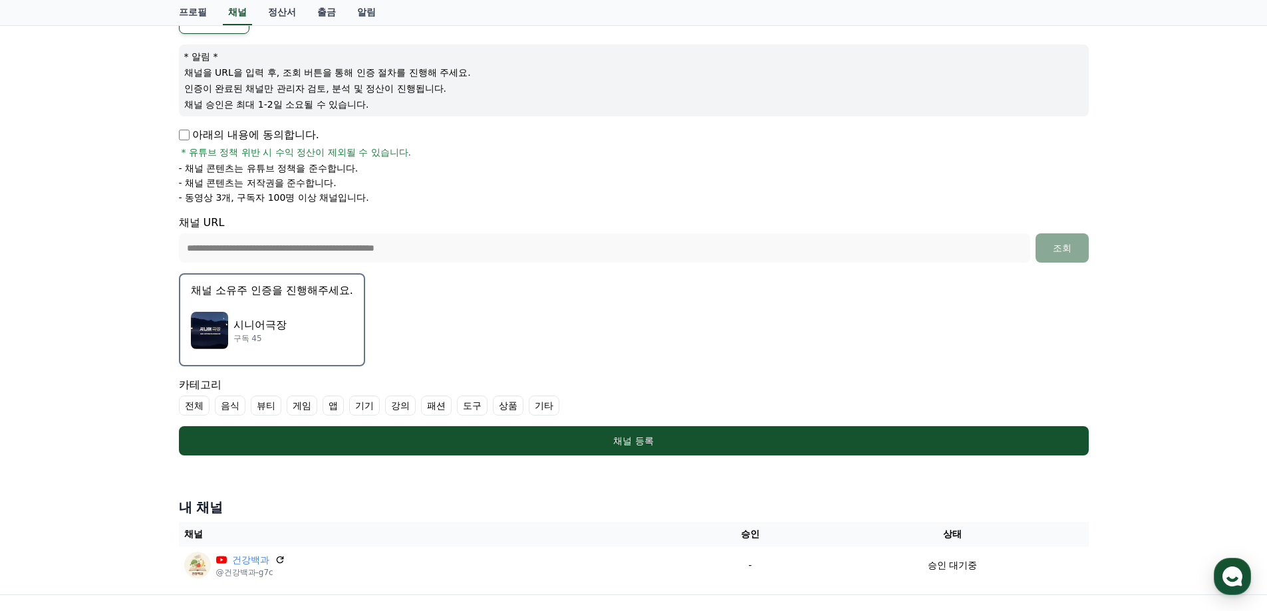
scroll to position [66, 0]
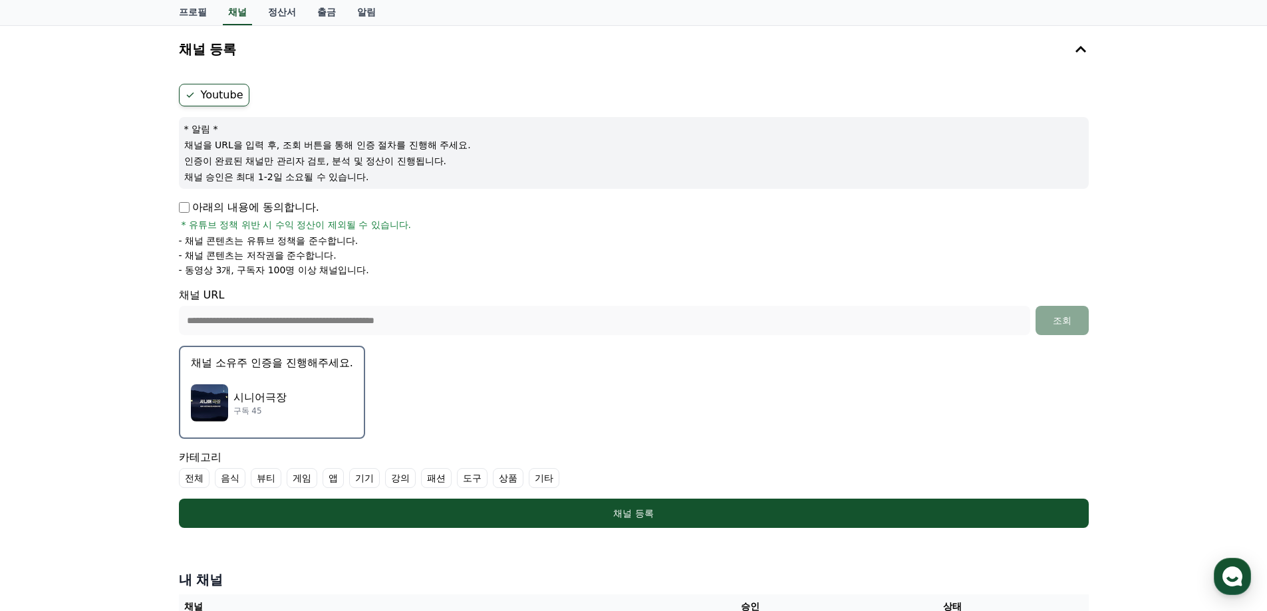
click at [302, 413] on div "시니어극장 구독 45" at bounding box center [272, 402] width 162 height 53
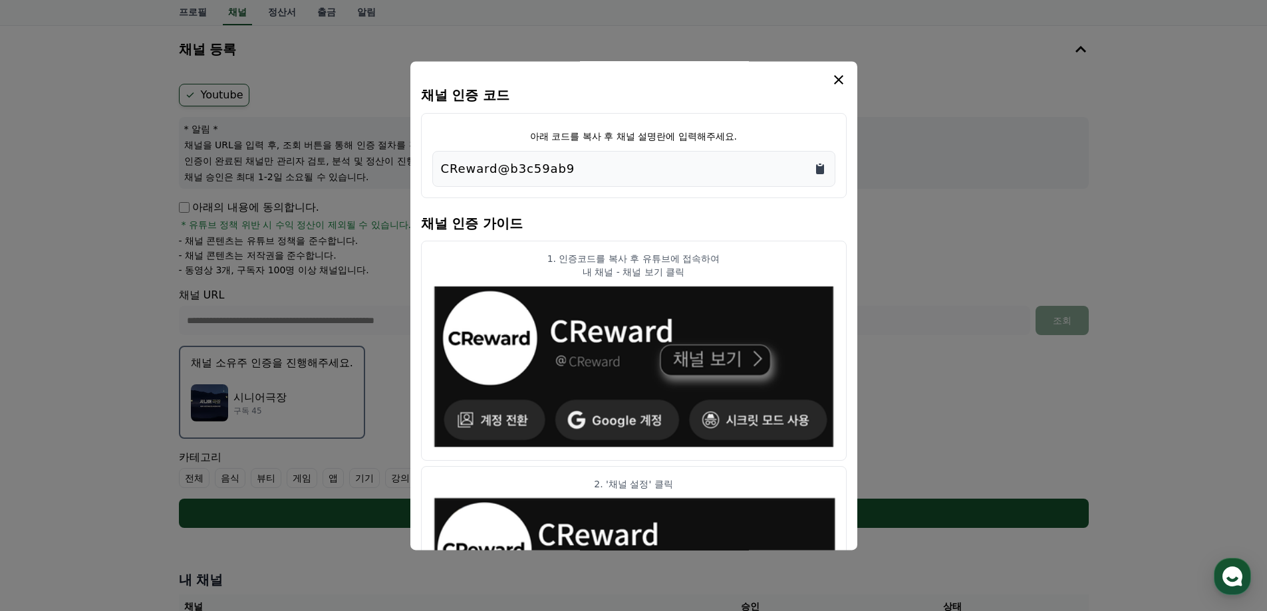
click at [819, 167] on icon "Copy to clipboard" at bounding box center [820, 169] width 8 height 10
click at [839, 76] on icon "modal" at bounding box center [839, 80] width 16 height 16
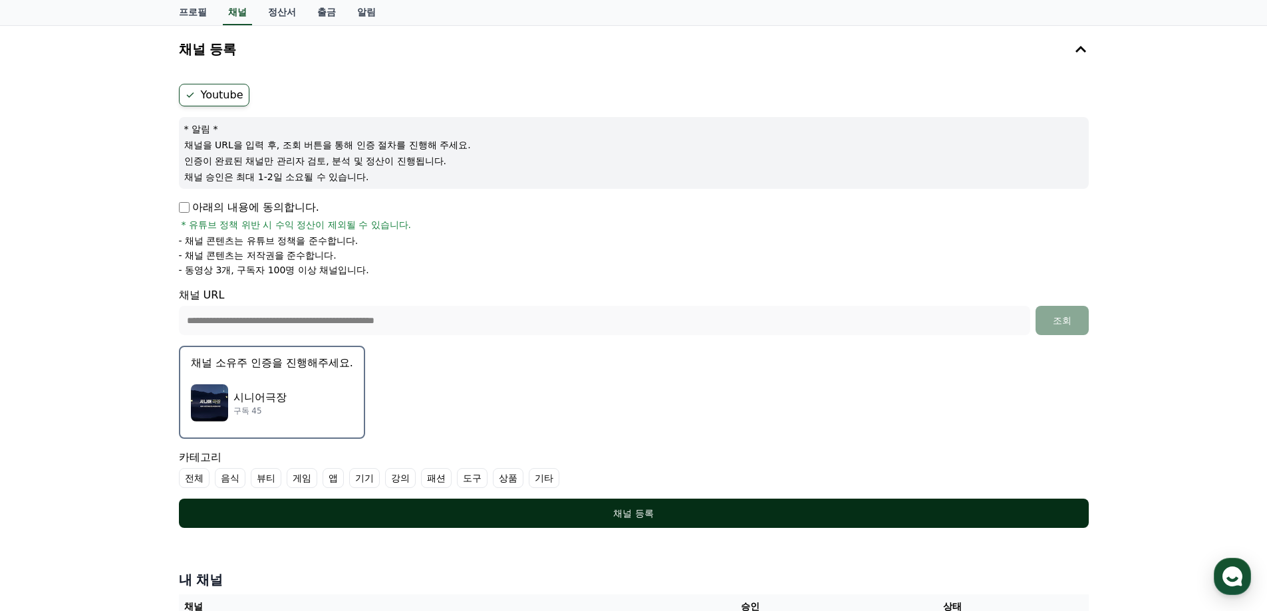
click at [664, 519] on div "채널 등록" at bounding box center [633, 513] width 856 height 13
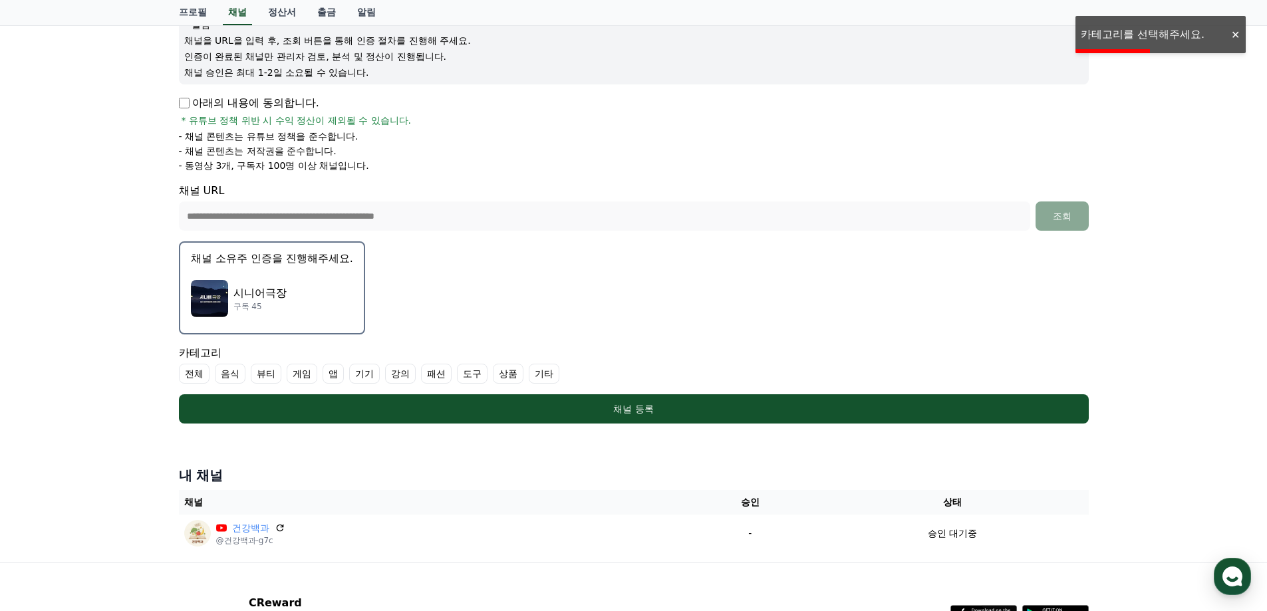
scroll to position [288, 0]
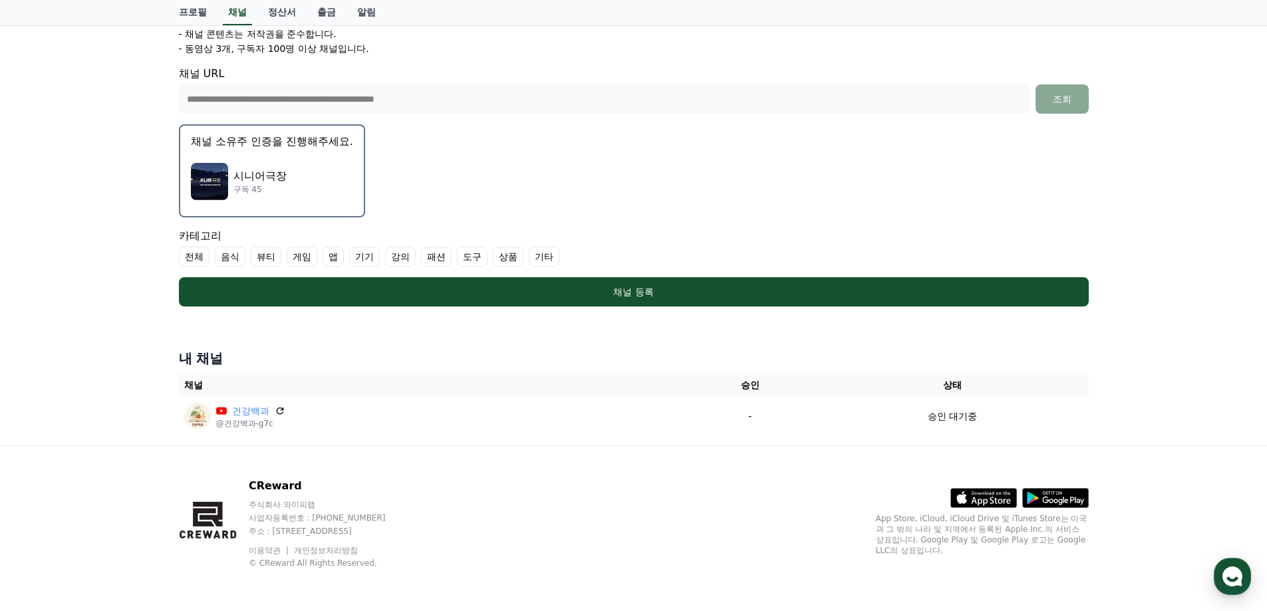
click at [546, 260] on label "기타" at bounding box center [544, 257] width 31 height 20
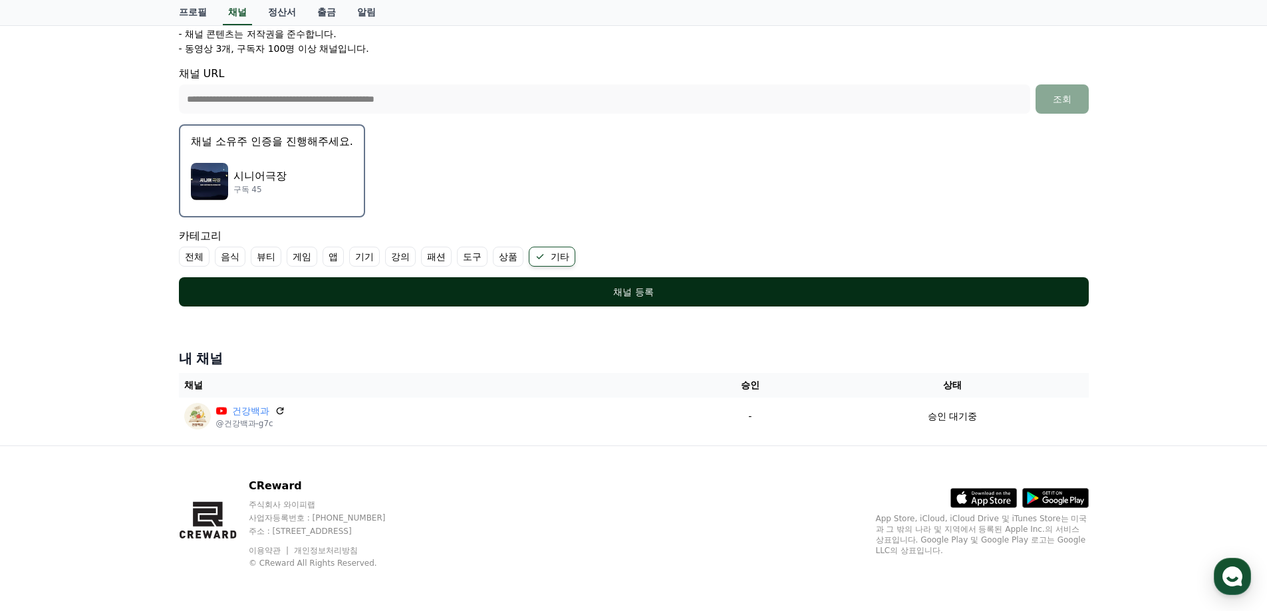
click at [623, 296] on div "채널 등록" at bounding box center [633, 291] width 856 height 13
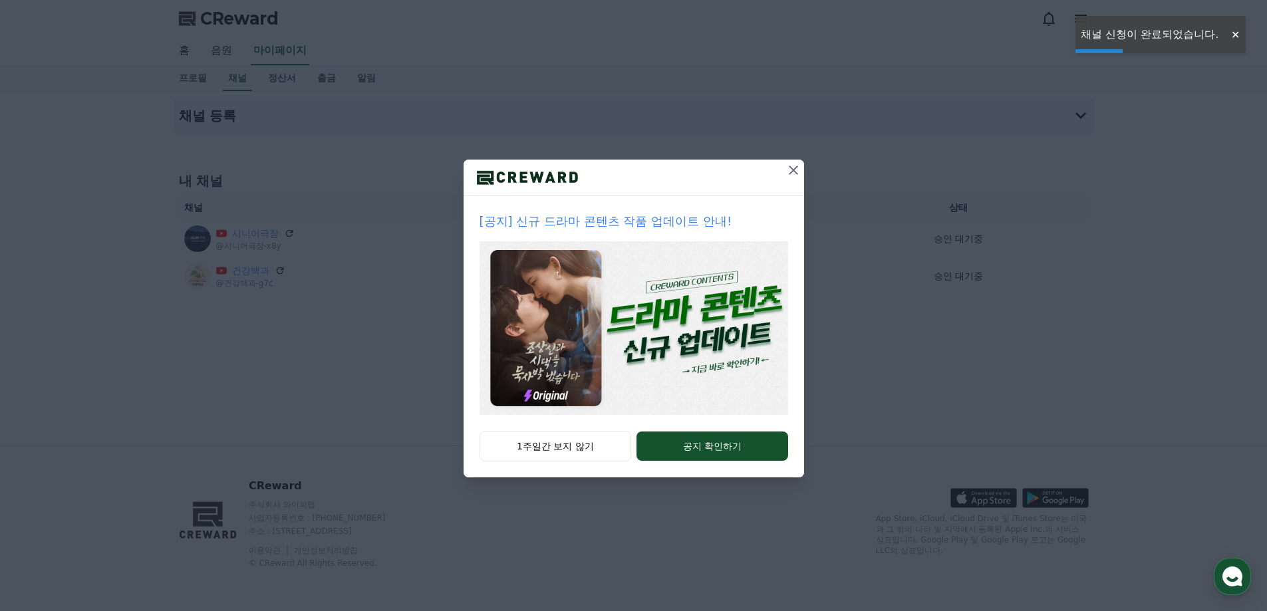
click at [793, 172] on icon at bounding box center [793, 170] width 16 height 16
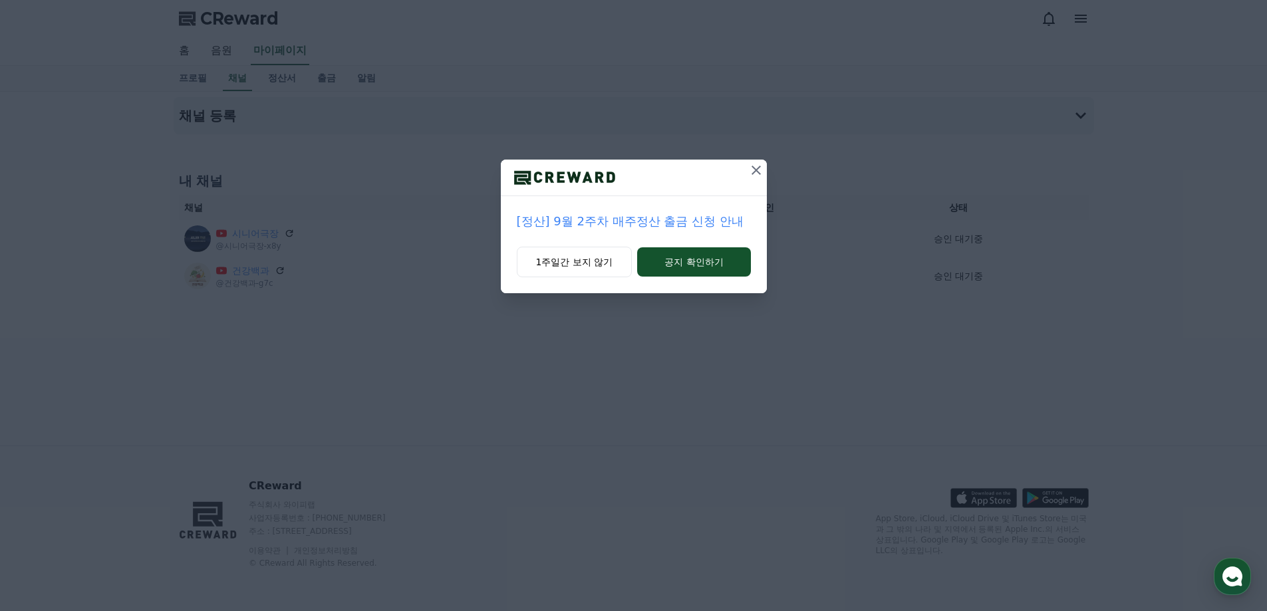
click at [758, 167] on icon at bounding box center [756, 170] width 16 height 16
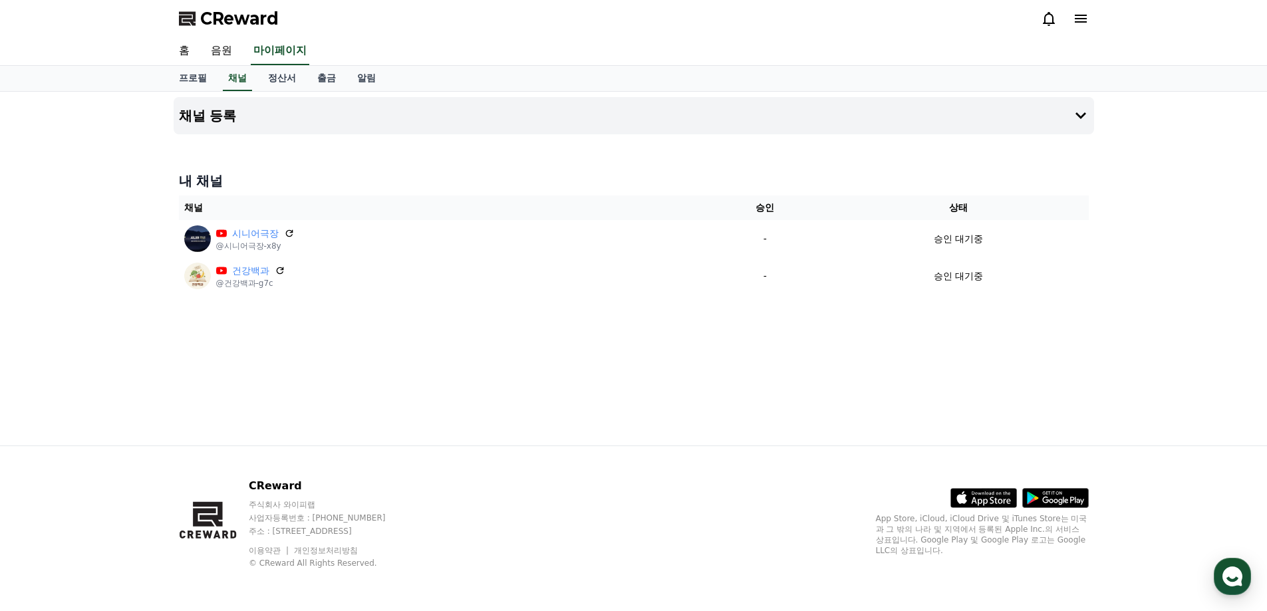
click at [279, 355] on div "채널 등록 내 채널 채널 승인 상태 시니어극장 @시니어극장-x8y - 승인 대기중 건강백과 @건강백과-g7c - 승인 대기중" at bounding box center [633, 269] width 931 height 354
click at [197, 79] on link "프로필" at bounding box center [192, 78] width 49 height 25
select select "**********"
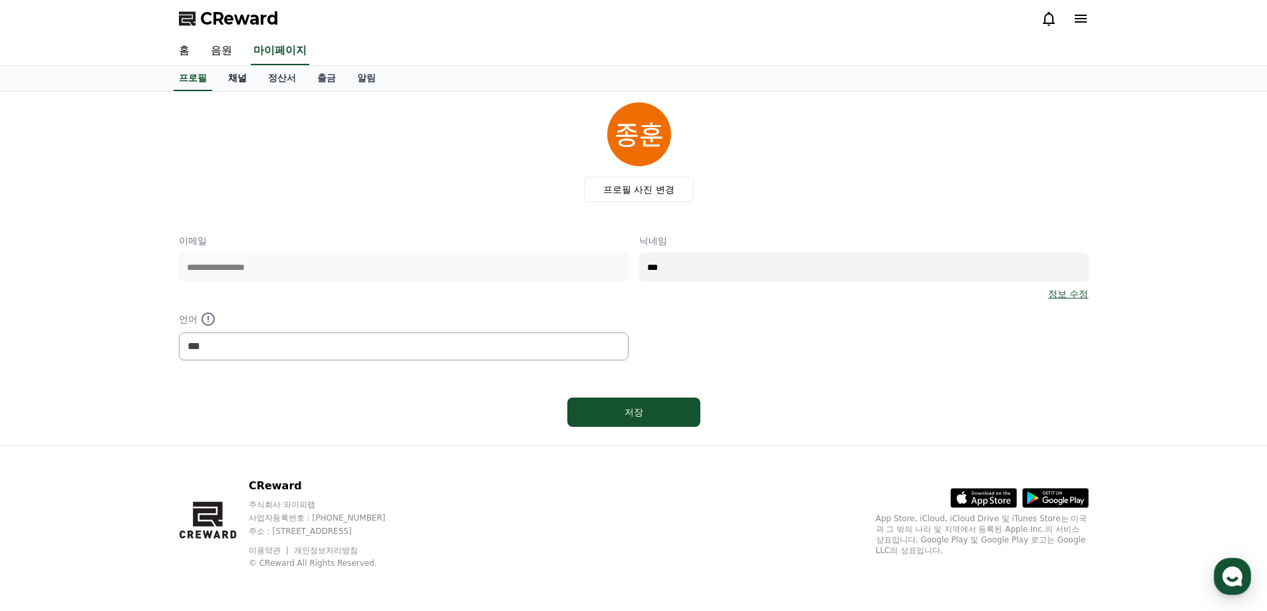
click at [234, 86] on link "채널" at bounding box center [237, 78] width 40 height 25
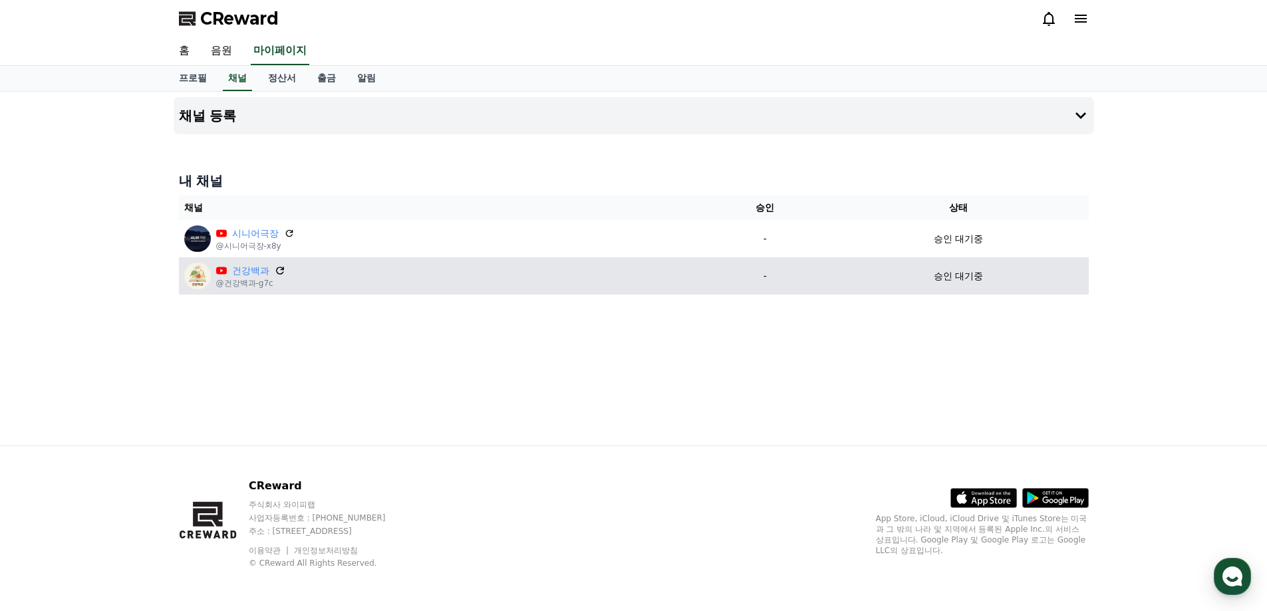
click at [278, 269] on icon at bounding box center [280, 271] width 12 height 12
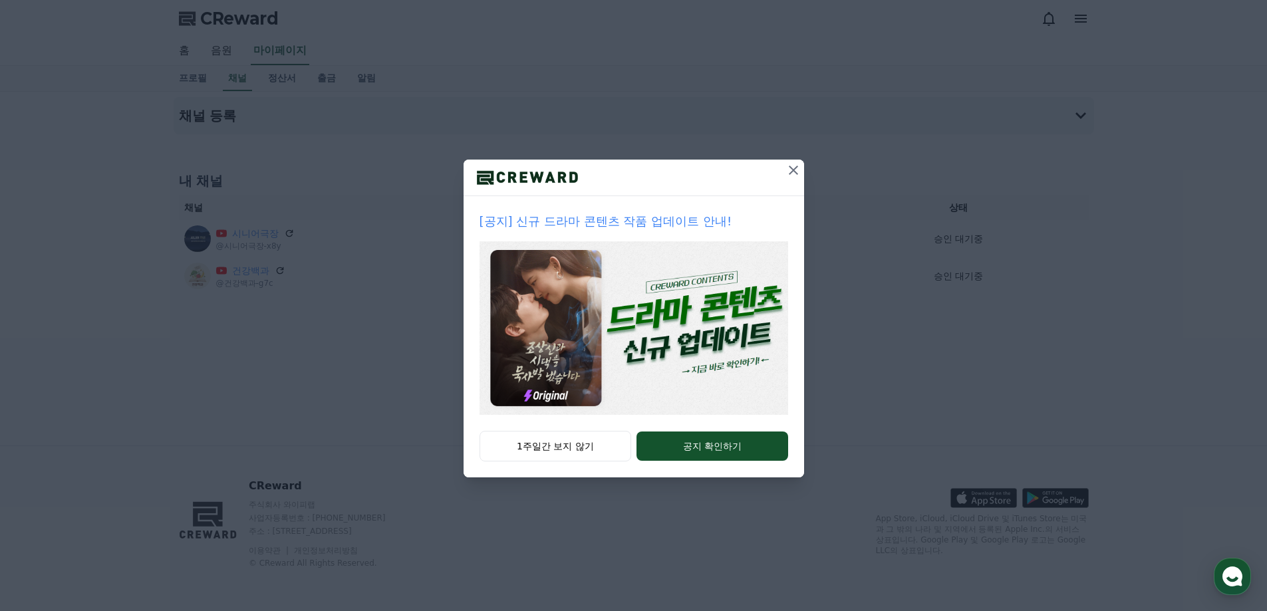
click at [793, 170] on icon at bounding box center [793, 170] width 9 height 9
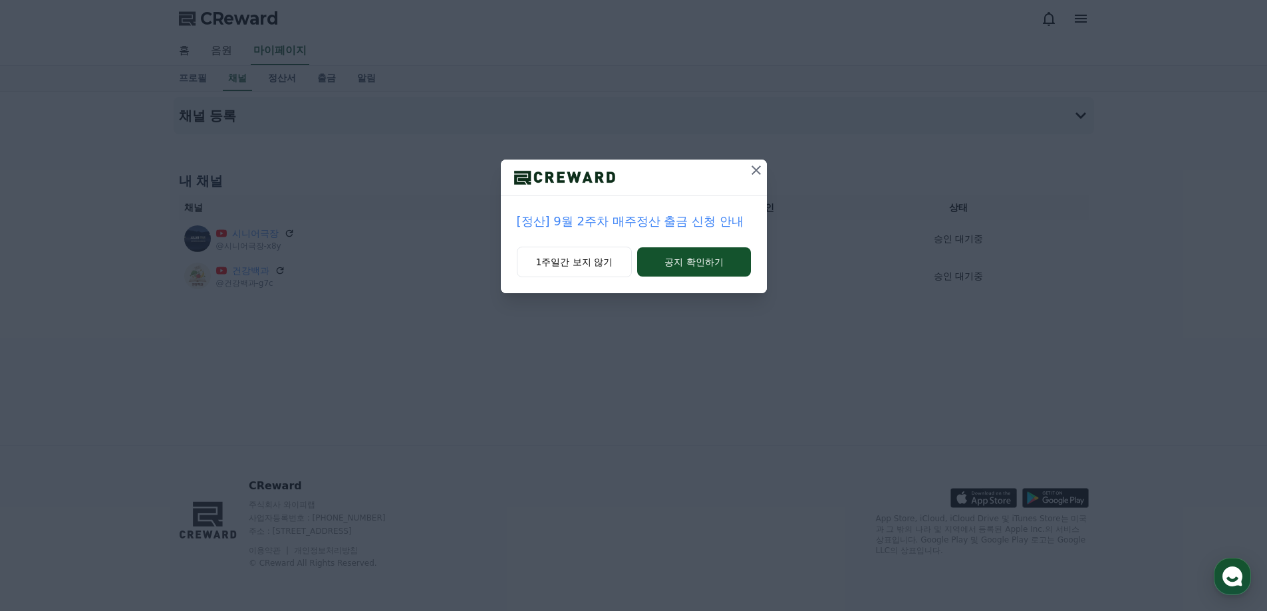
click at [761, 166] on icon at bounding box center [756, 170] width 16 height 16
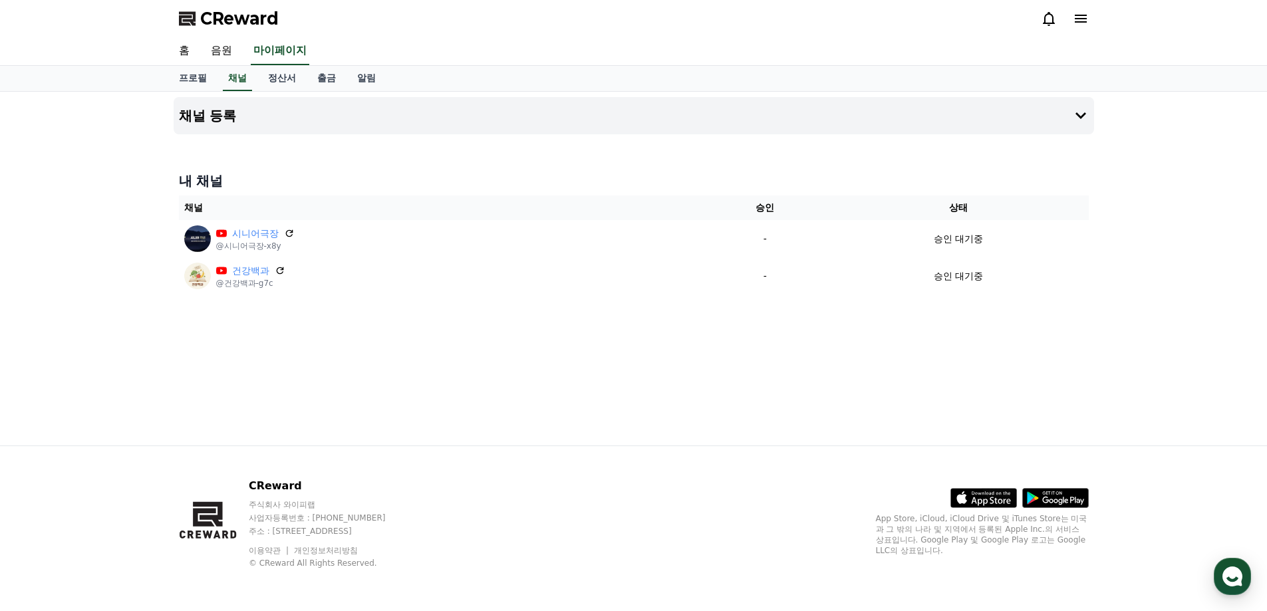
click at [614, 370] on div "채널 등록 내 채널 채널 승인 상태 시니어극장 @시니어극장-x8y - 승인 대기중 건강백과 @건강백과-g7c - 승인 대기중" at bounding box center [633, 269] width 931 height 354
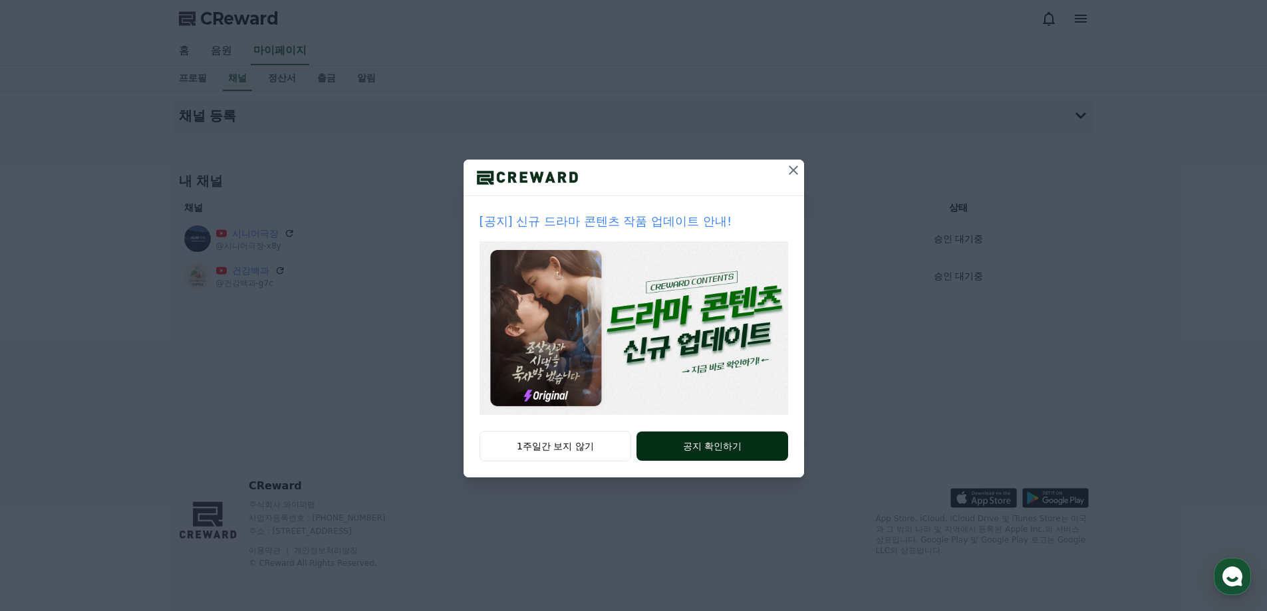
click at [660, 437] on button "공지 확인하기" at bounding box center [711, 446] width 151 height 29
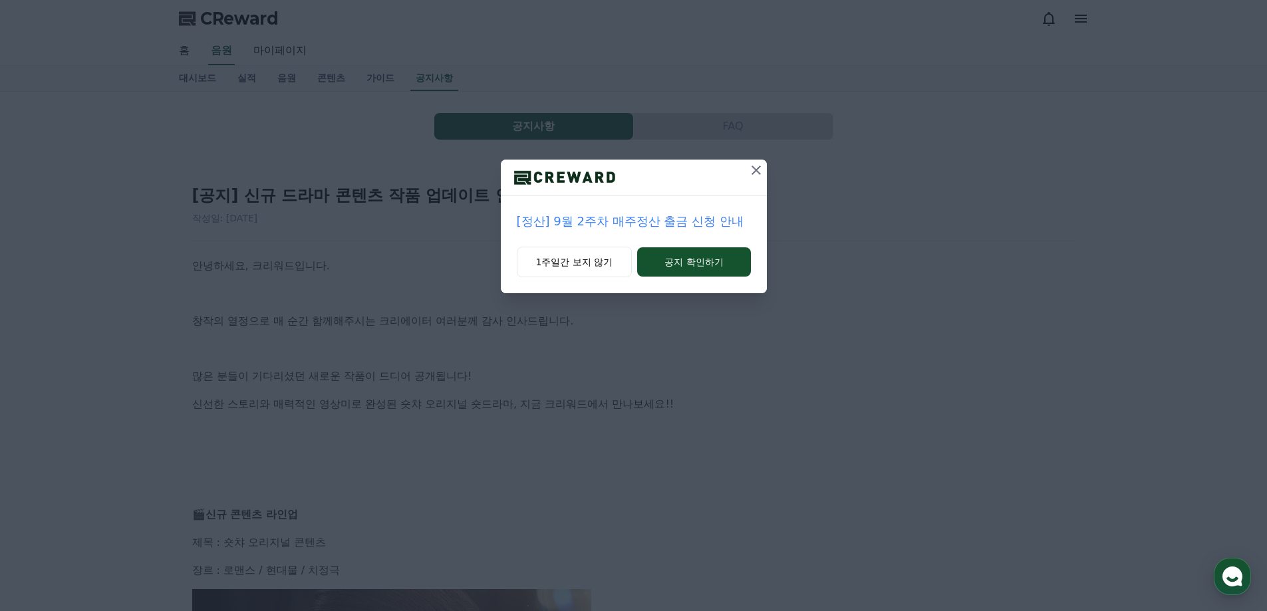
click at [760, 166] on icon at bounding box center [756, 170] width 16 height 16
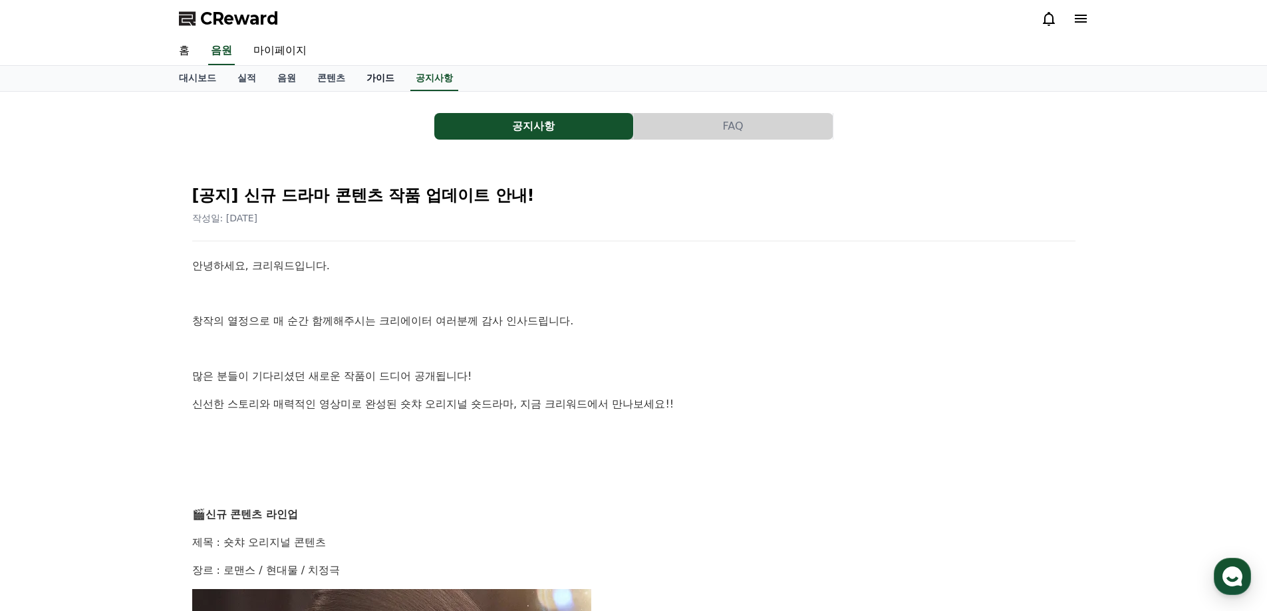
click at [378, 80] on link "가이드" at bounding box center [380, 78] width 49 height 25
